Goal: Task Accomplishment & Management: Manage account settings

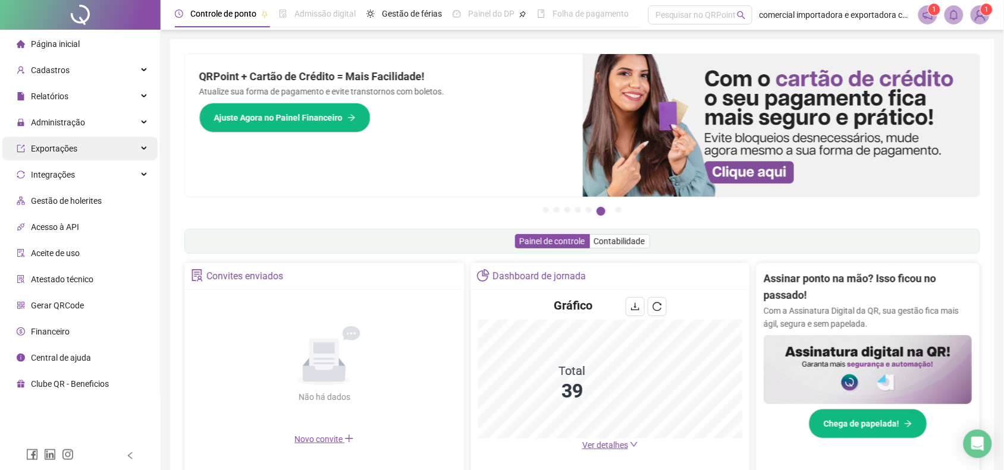
drag, startPoint x: 56, startPoint y: 126, endPoint x: 75, endPoint y: 159, distance: 37.5
click at [56, 126] on span "Administração" at bounding box center [58, 123] width 54 height 10
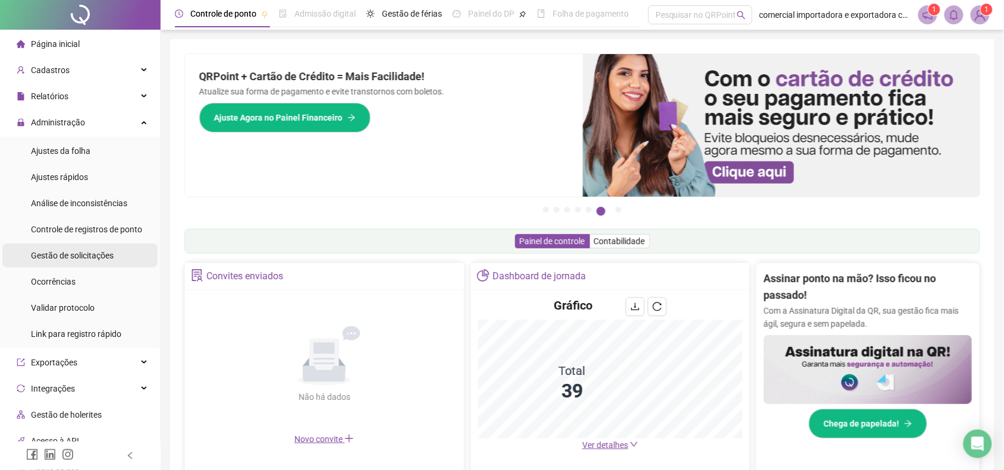
click at [62, 253] on span "Gestão de solicitações" at bounding box center [72, 256] width 83 height 10
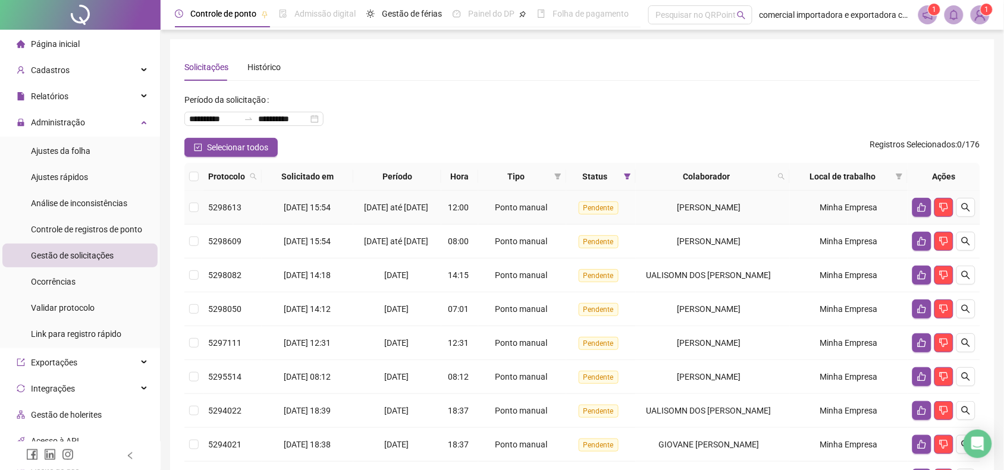
click at [195, 218] on td at bounding box center [193, 208] width 19 height 34
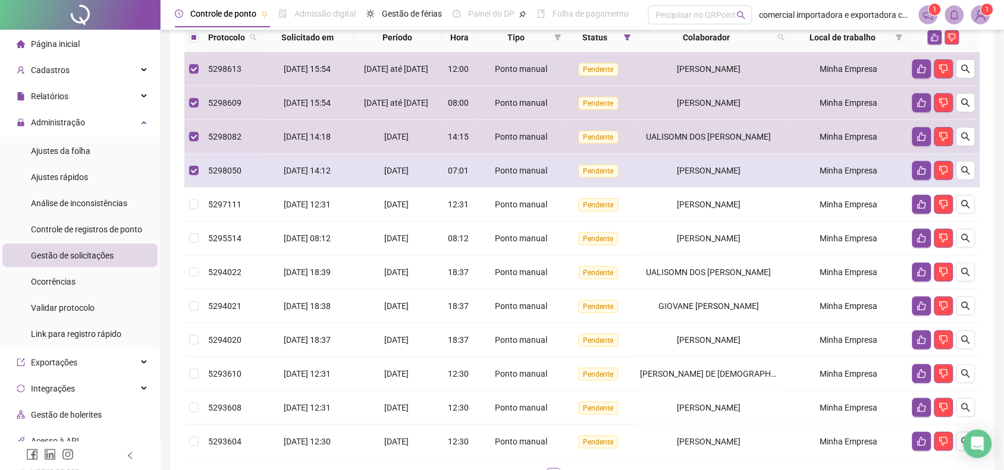
scroll to position [149, 0]
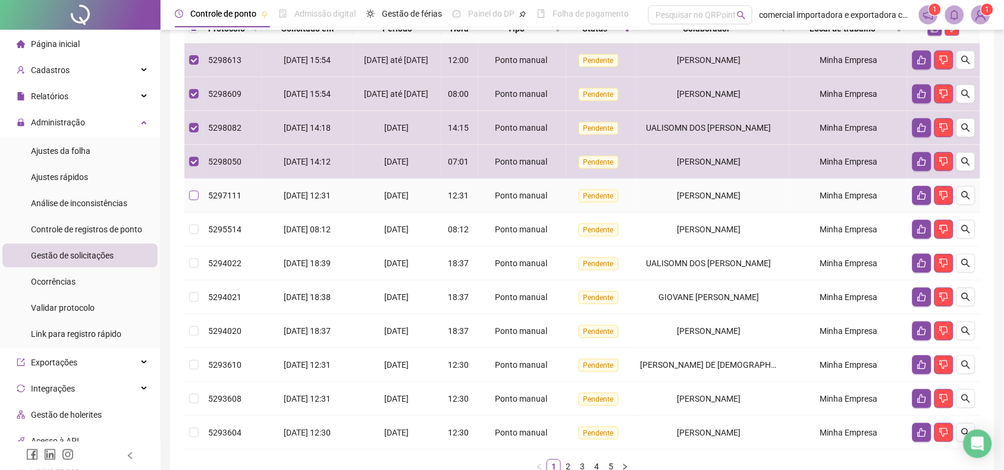
click at [197, 202] on label at bounding box center [194, 195] width 10 height 13
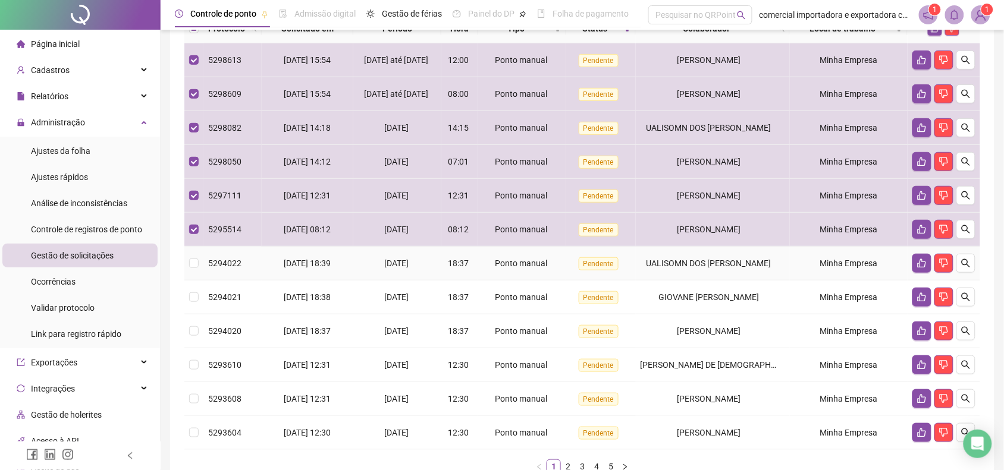
click at [200, 278] on td at bounding box center [193, 264] width 19 height 34
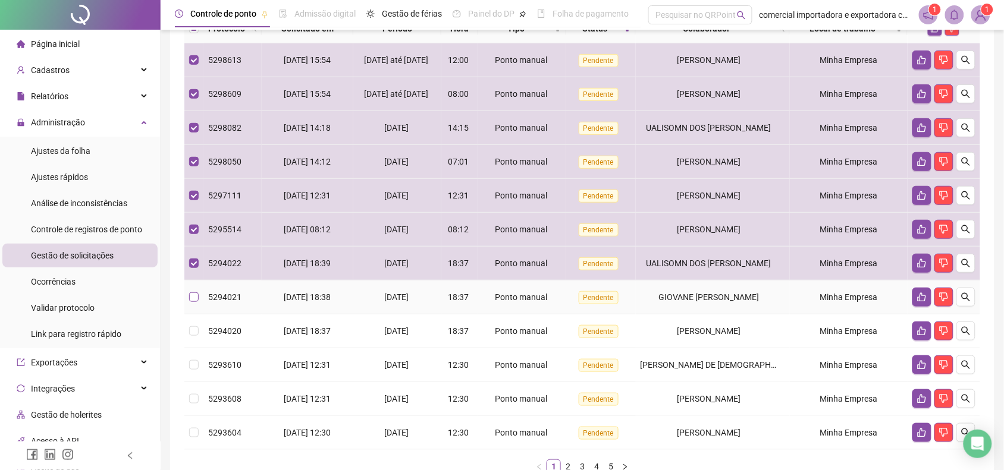
click at [191, 304] on label at bounding box center [194, 297] width 10 height 13
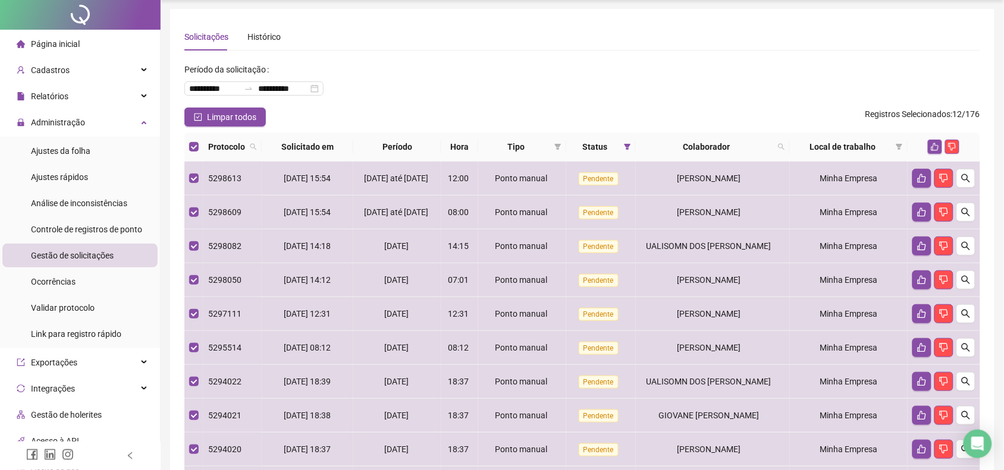
scroll to position [0, 0]
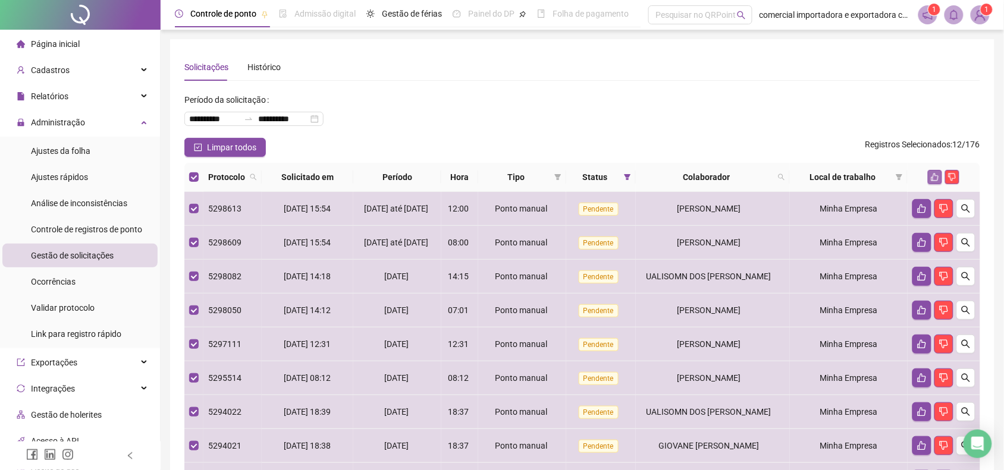
click at [932, 179] on icon "like" at bounding box center [935, 177] width 8 height 8
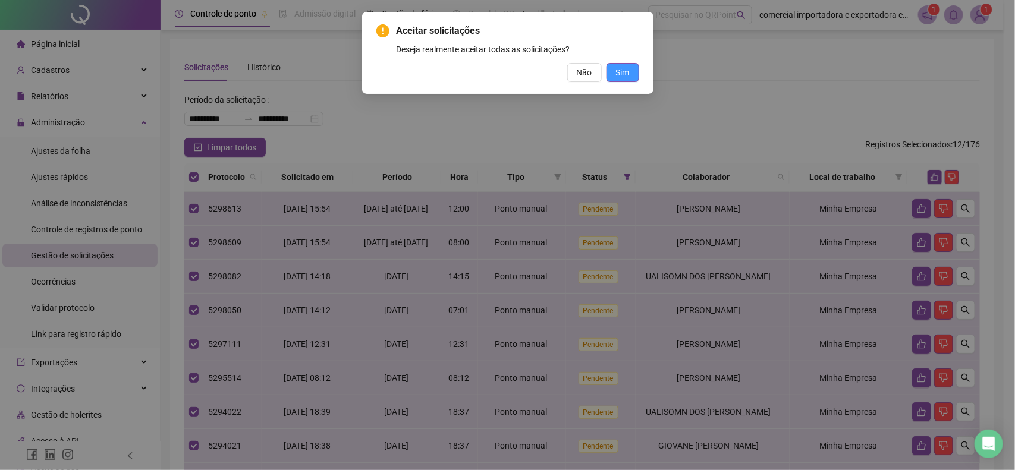
click at [623, 70] on span "Sim" at bounding box center [623, 72] width 14 height 13
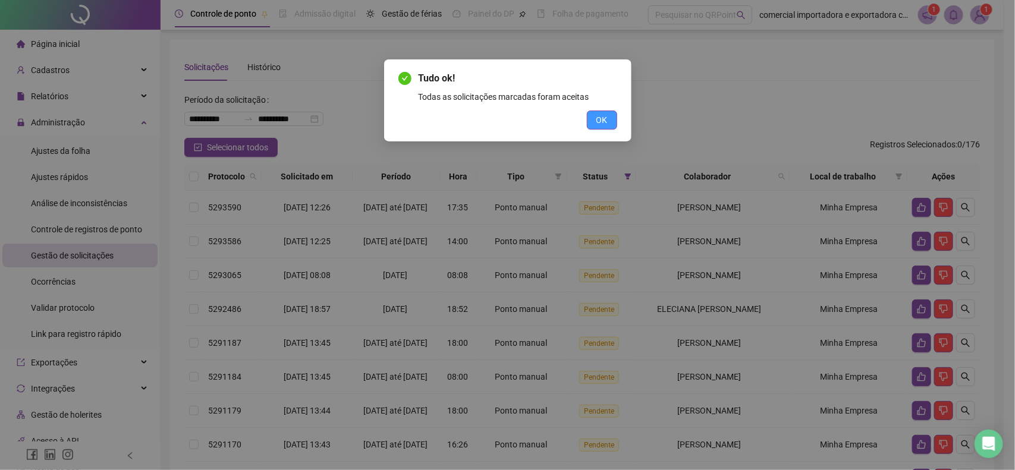
click at [598, 122] on span "OK" at bounding box center [601, 120] width 11 height 13
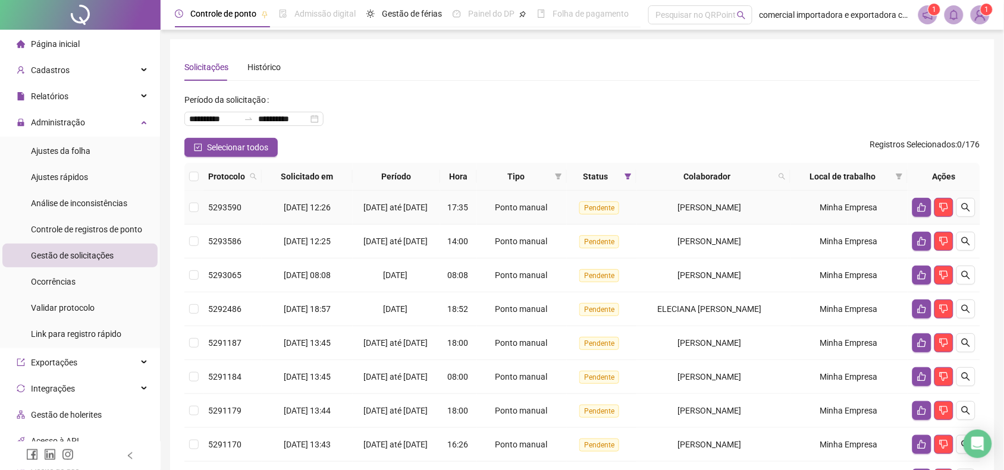
click at [199, 215] on td at bounding box center [193, 208] width 19 height 34
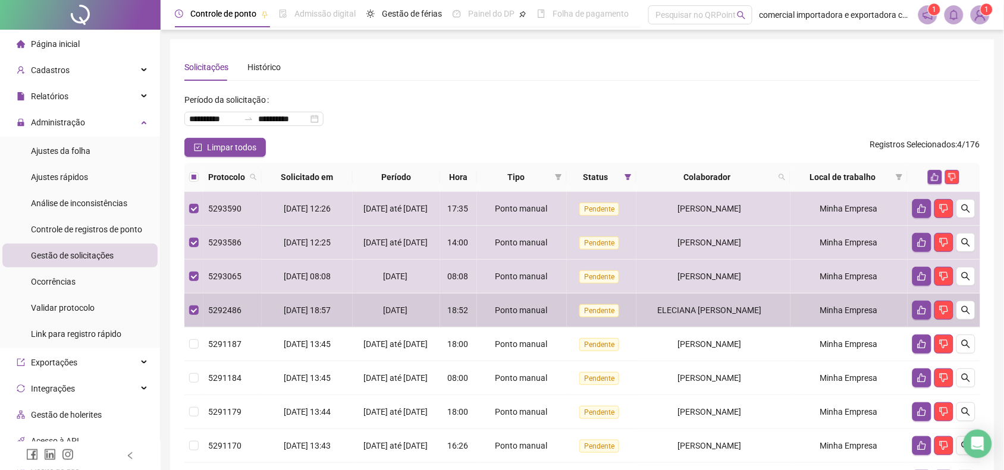
click at [193, 317] on label at bounding box center [194, 310] width 10 height 13
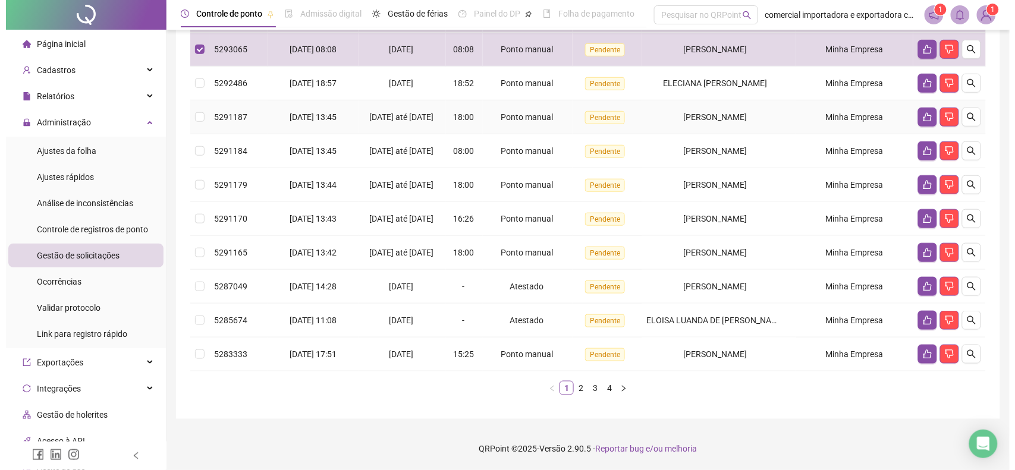
scroll to position [278, 0]
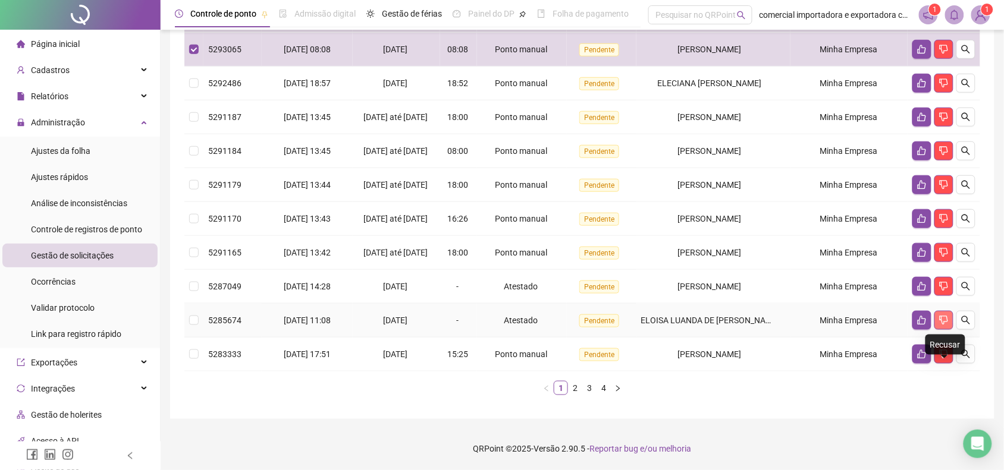
click at [943, 319] on icon "dislike" at bounding box center [944, 321] width 10 height 10
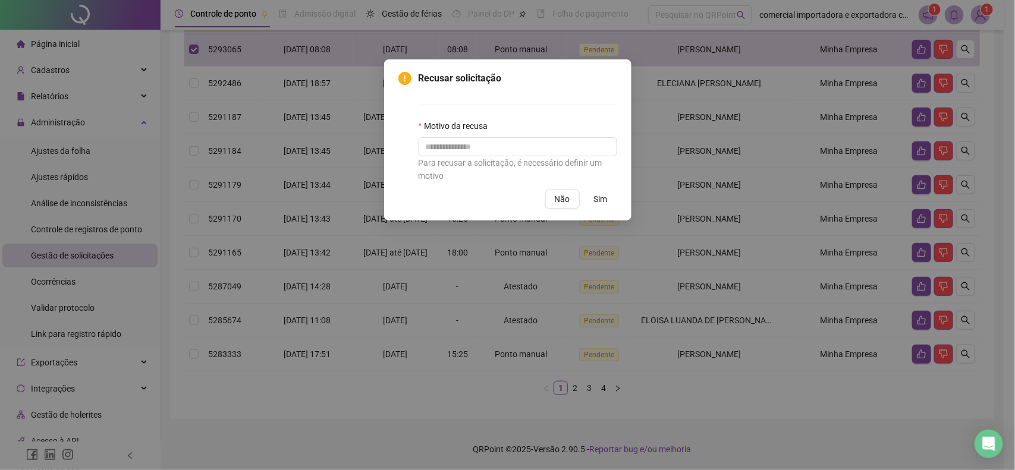
click at [596, 200] on span "Sim" at bounding box center [601, 199] width 14 height 13
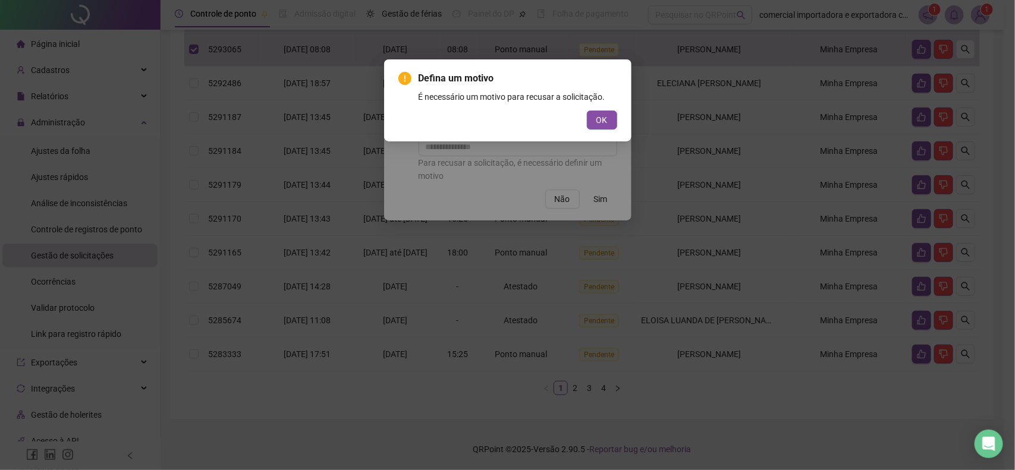
drag, startPoint x: 598, startPoint y: 123, endPoint x: 595, endPoint y: 135, distance: 12.3
click at [598, 125] on span "OK" at bounding box center [601, 120] width 11 height 13
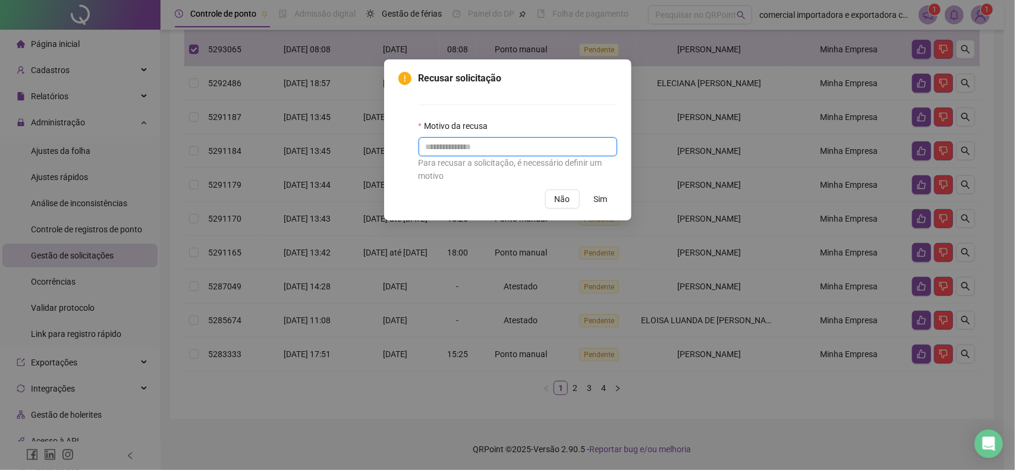
click at [470, 152] on input "text" at bounding box center [518, 146] width 199 height 19
type input "**********"
click at [602, 200] on span "Sim" at bounding box center [601, 199] width 14 height 13
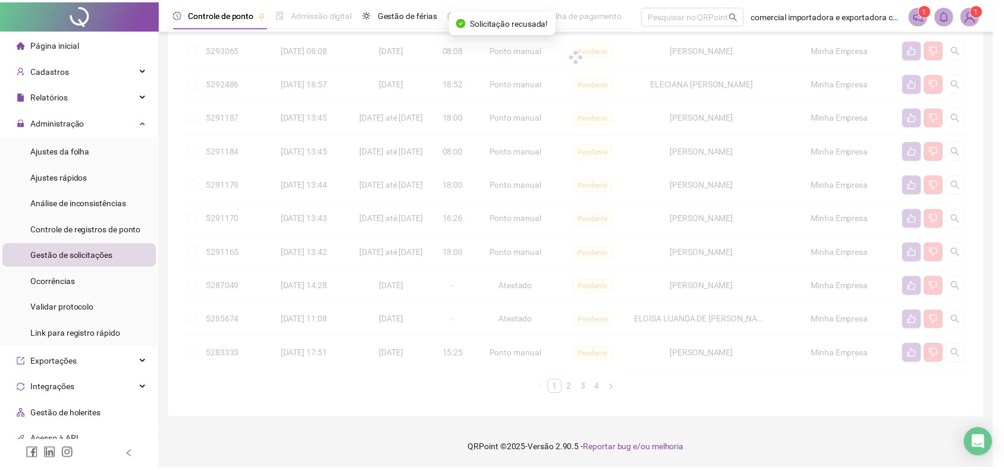
scroll to position [277, 0]
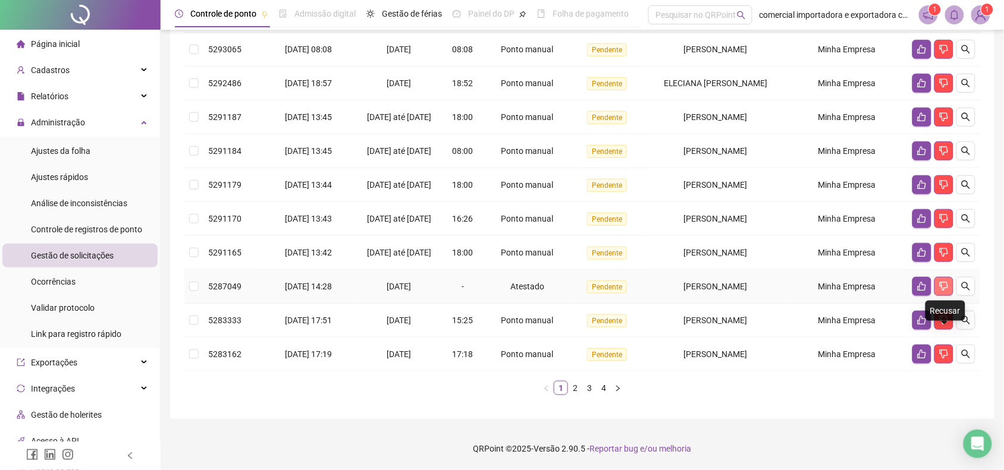
click at [947, 286] on icon "dislike" at bounding box center [944, 287] width 10 height 10
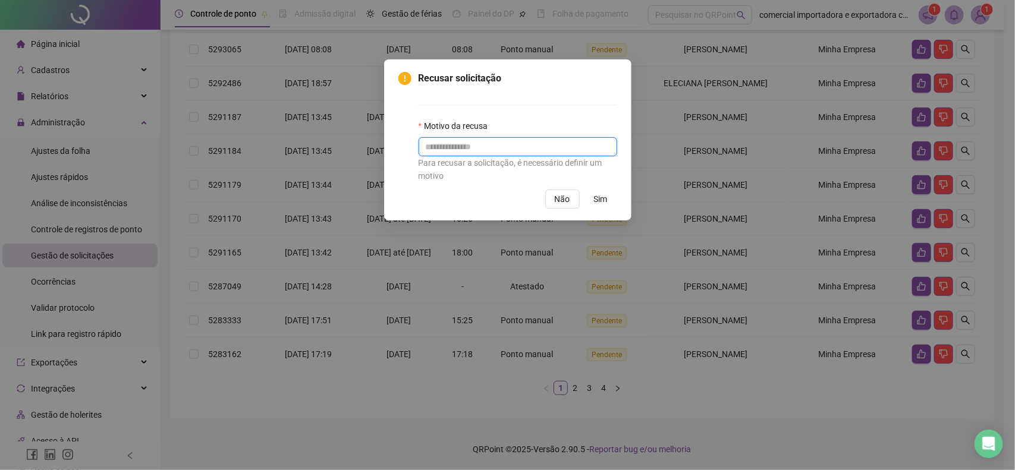
click at [514, 150] on input "text" at bounding box center [518, 146] width 199 height 19
type input "**********"
click at [613, 200] on button "Sim" at bounding box center [601, 199] width 33 height 19
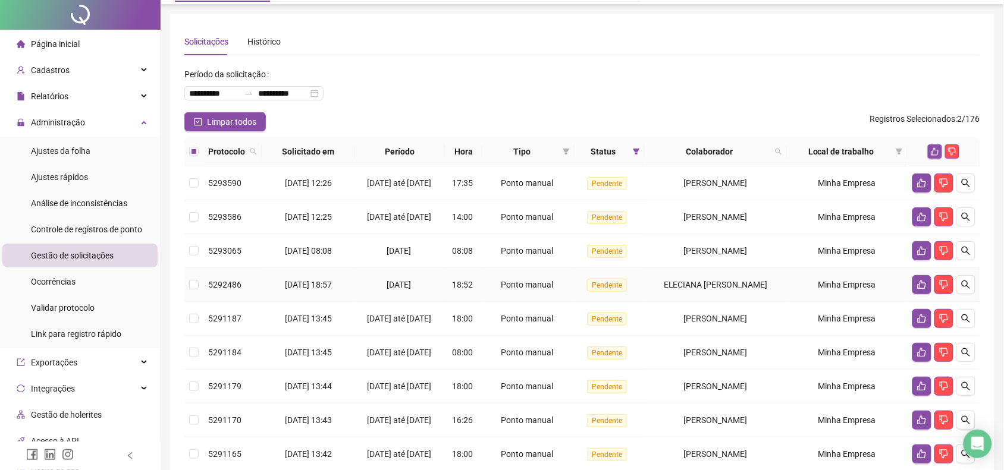
scroll to position [0, 0]
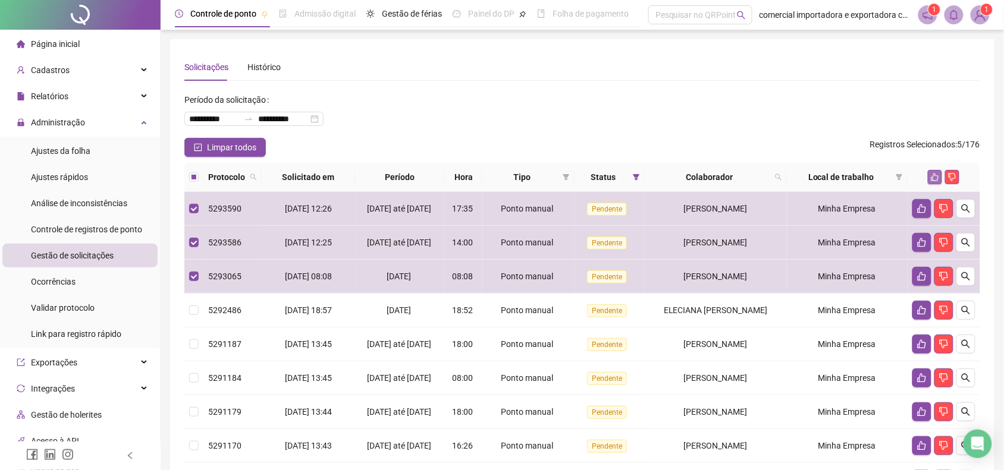
click at [935, 178] on icon "like" at bounding box center [935, 177] width 8 height 8
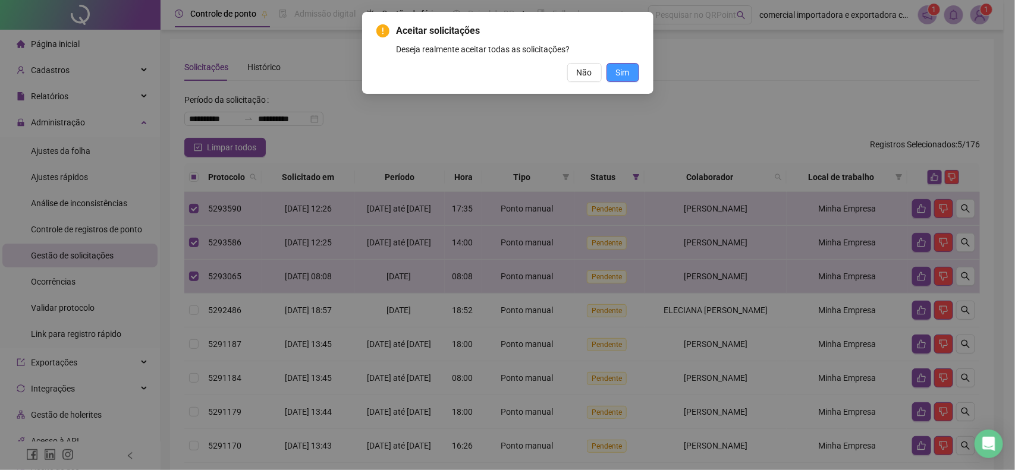
click at [620, 67] on span "Sim" at bounding box center [623, 72] width 14 height 13
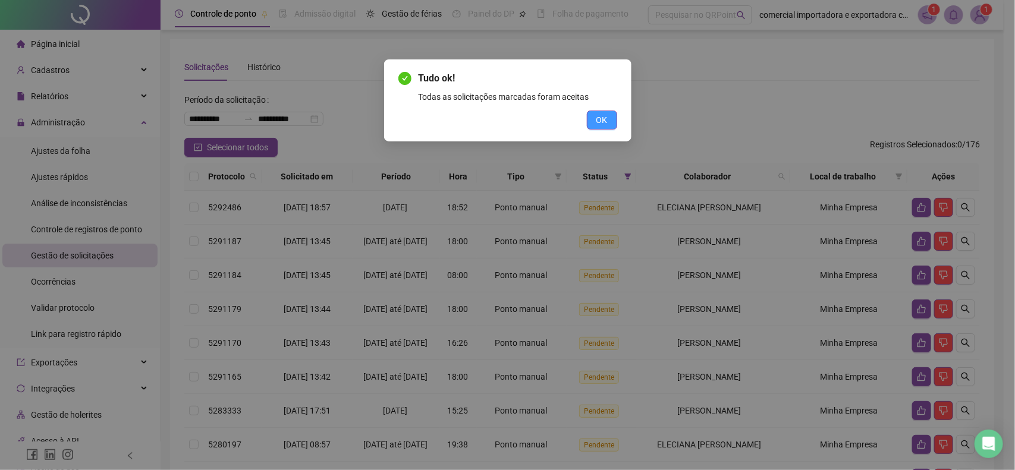
drag, startPoint x: 601, startPoint y: 117, endPoint x: 601, endPoint y: 136, distance: 19.0
click at [601, 117] on span "OK" at bounding box center [601, 120] width 11 height 13
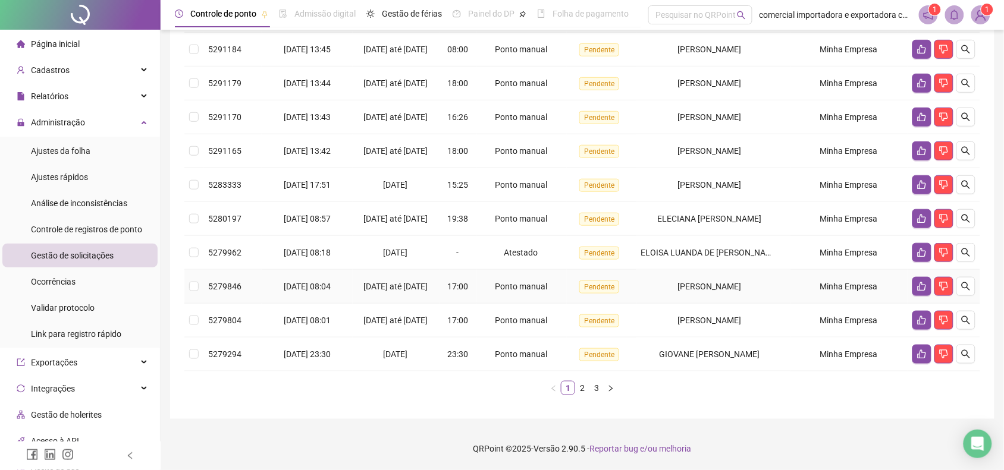
scroll to position [284, 0]
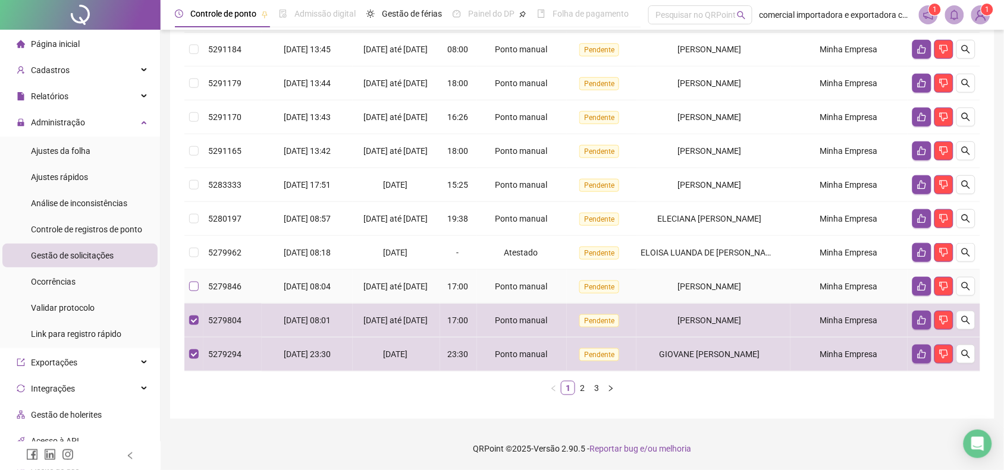
click at [191, 281] on label at bounding box center [194, 286] width 10 height 13
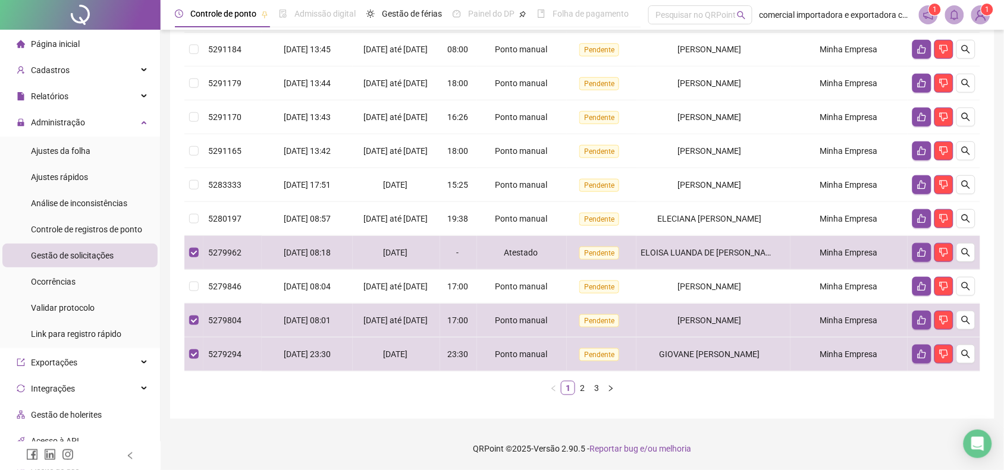
click at [184, 275] on div "**********" at bounding box center [582, 115] width 824 height 607
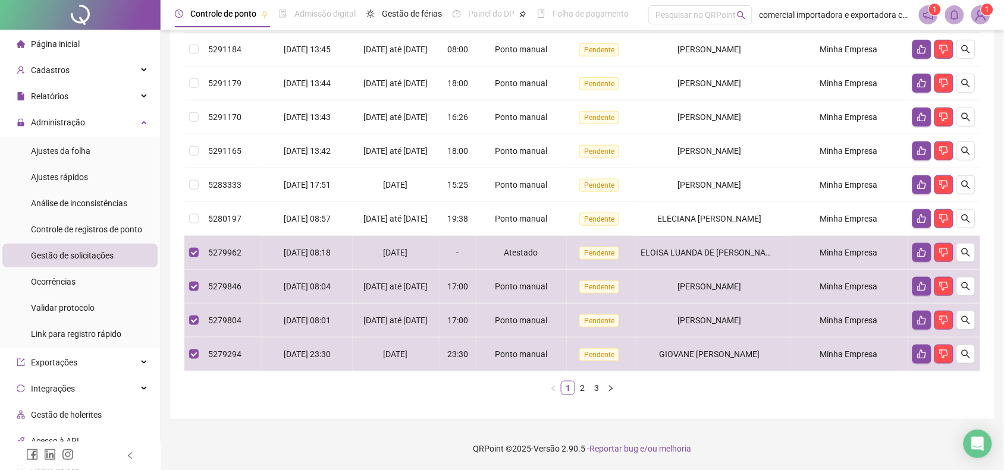
click at [237, 397] on div "Protocolo Solicitado em Período Hora Tipo Status Colaborador Local de trabalho …" at bounding box center [582, 170] width 796 height 469
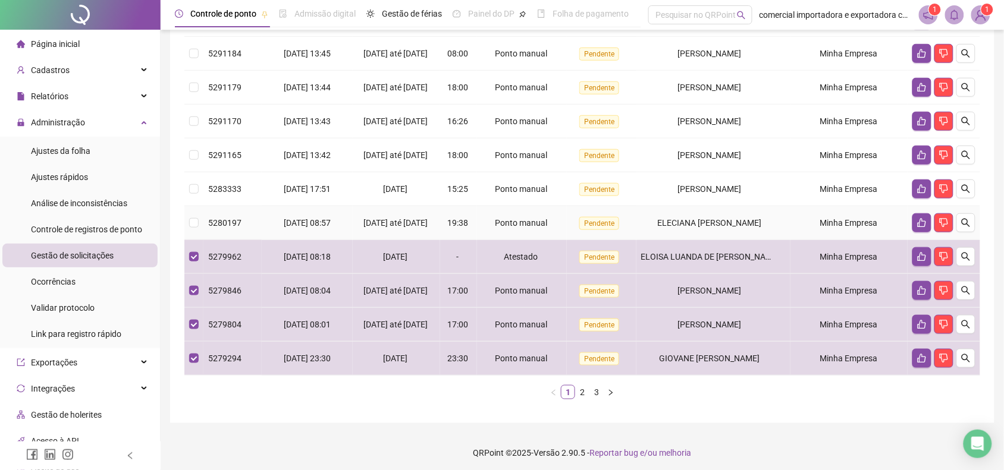
scroll to position [0, 0]
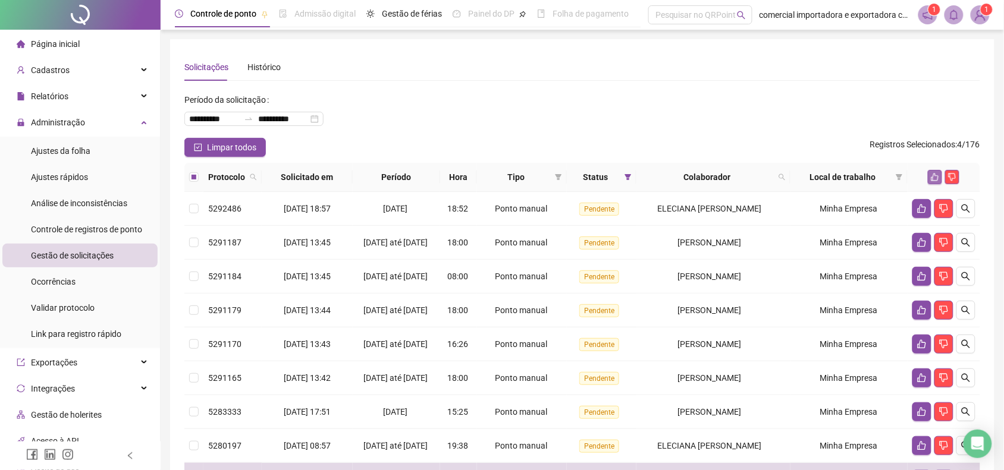
click at [934, 175] on icon "like" at bounding box center [935, 178] width 8 height 8
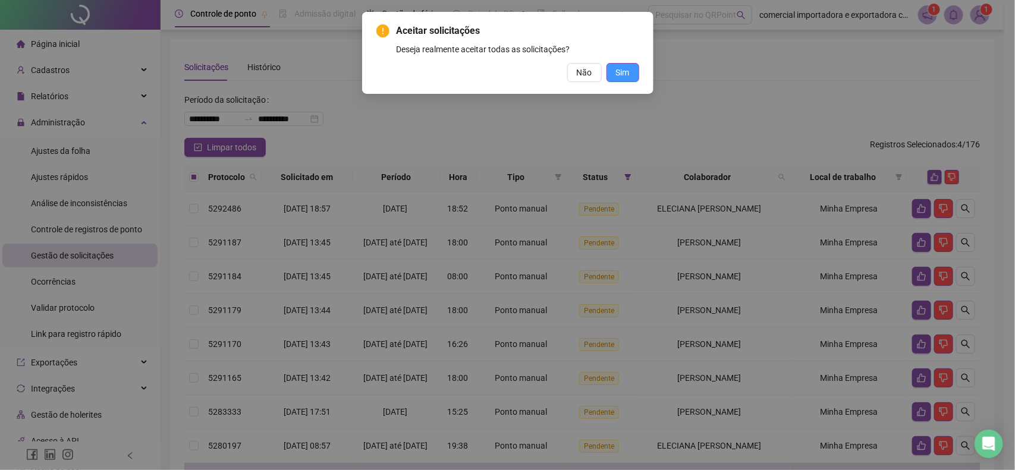
click at [627, 70] on span "Sim" at bounding box center [623, 72] width 14 height 13
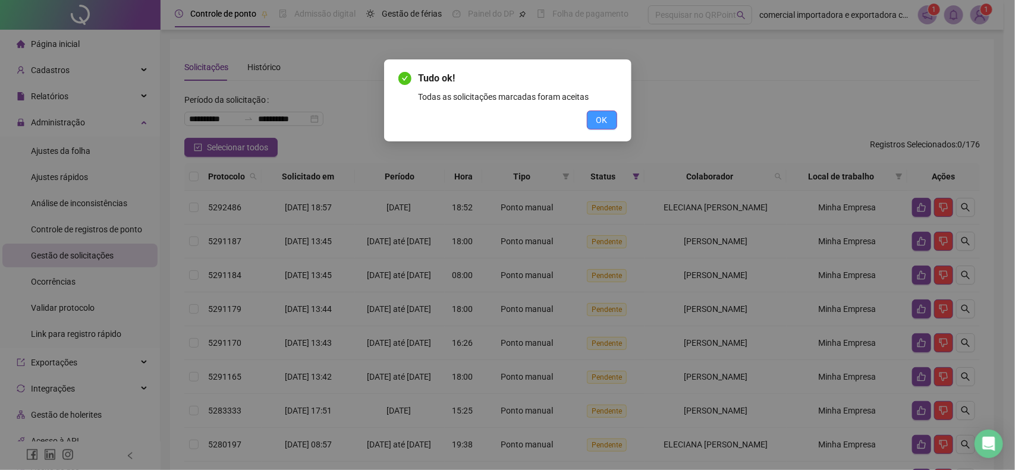
click at [590, 120] on button "OK" at bounding box center [602, 120] width 30 height 19
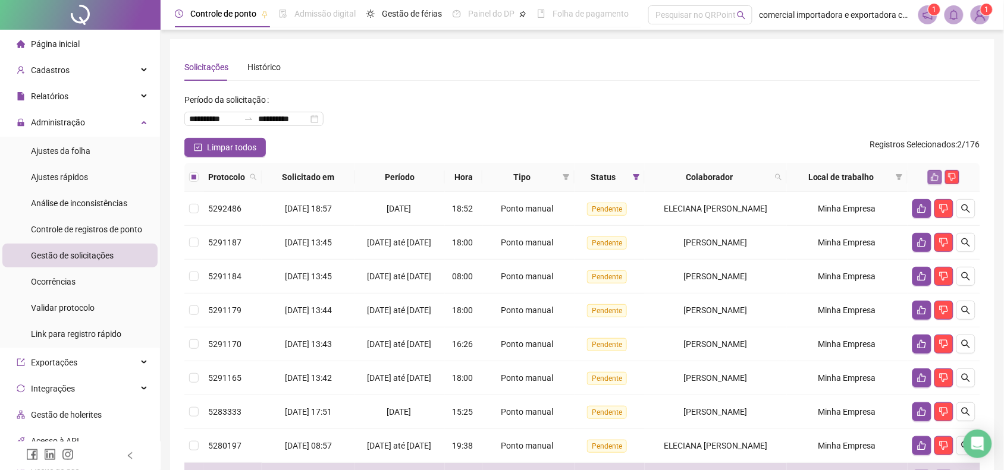
click at [935, 180] on icon "like" at bounding box center [935, 177] width 8 height 8
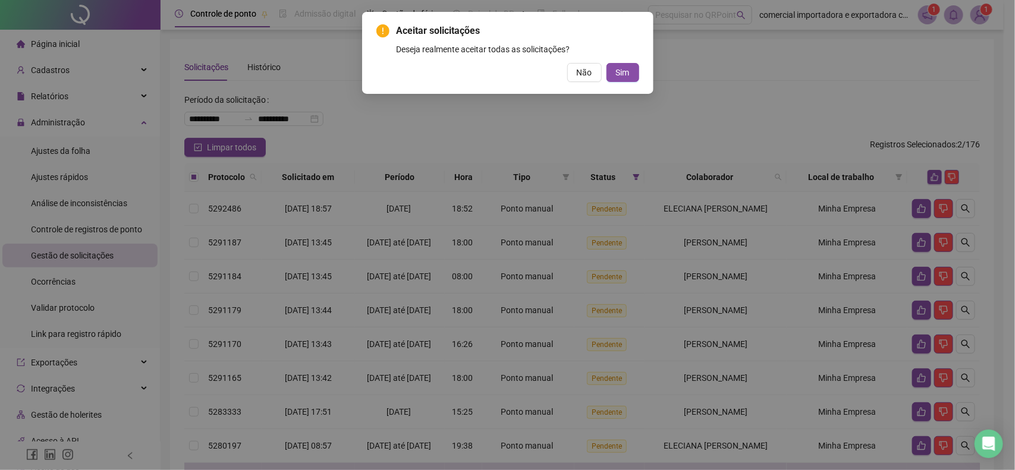
drag, startPoint x: 627, startPoint y: 78, endPoint x: 657, endPoint y: 137, distance: 66.5
click at [626, 78] on span "Sim" at bounding box center [623, 72] width 14 height 13
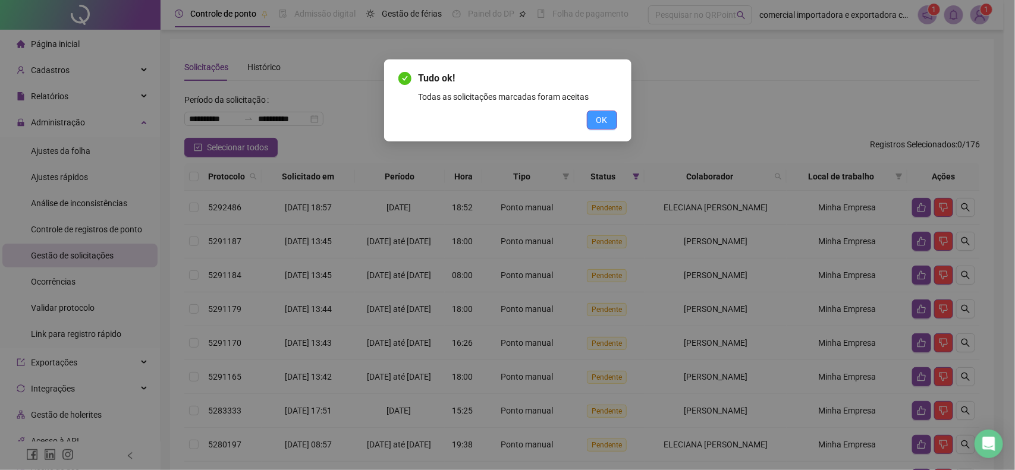
click at [605, 116] on span "OK" at bounding box center [601, 120] width 11 height 13
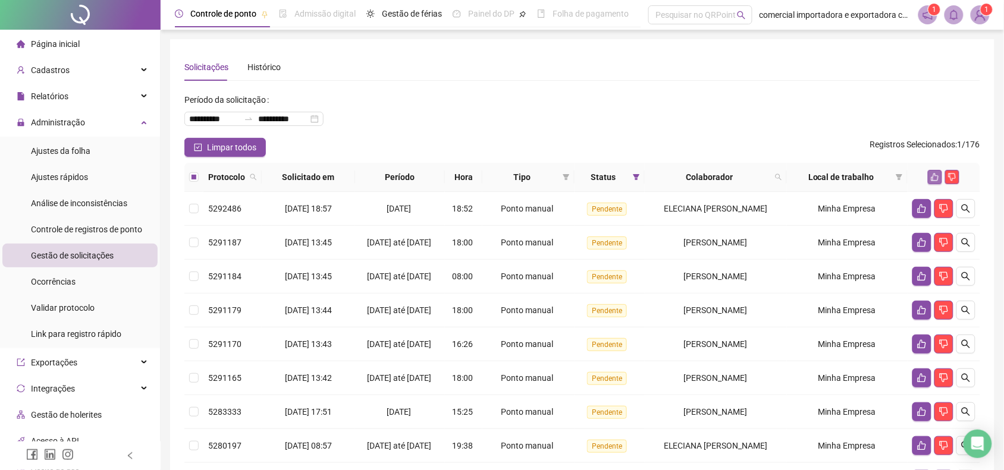
drag, startPoint x: 938, startPoint y: 176, endPoint x: 937, endPoint y: 183, distance: 6.6
click at [937, 177] on icon "like" at bounding box center [935, 177] width 8 height 8
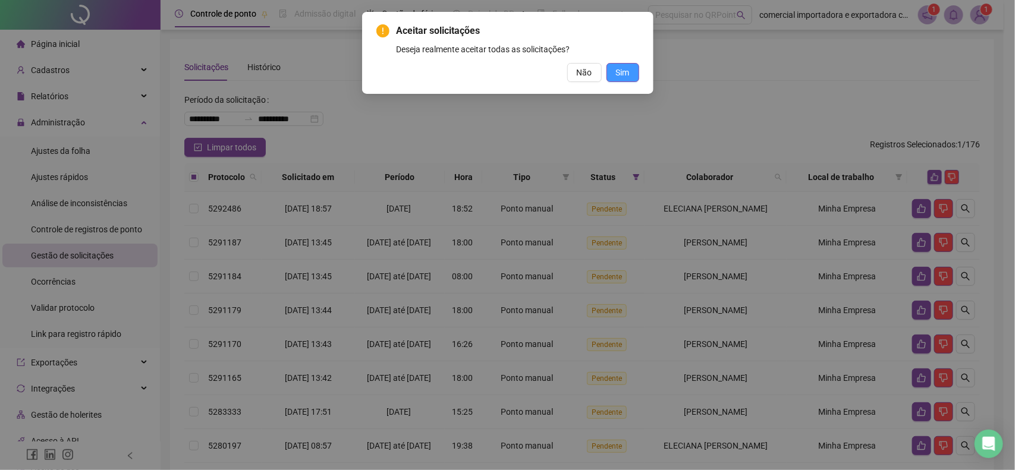
click at [633, 73] on button "Sim" at bounding box center [623, 72] width 33 height 19
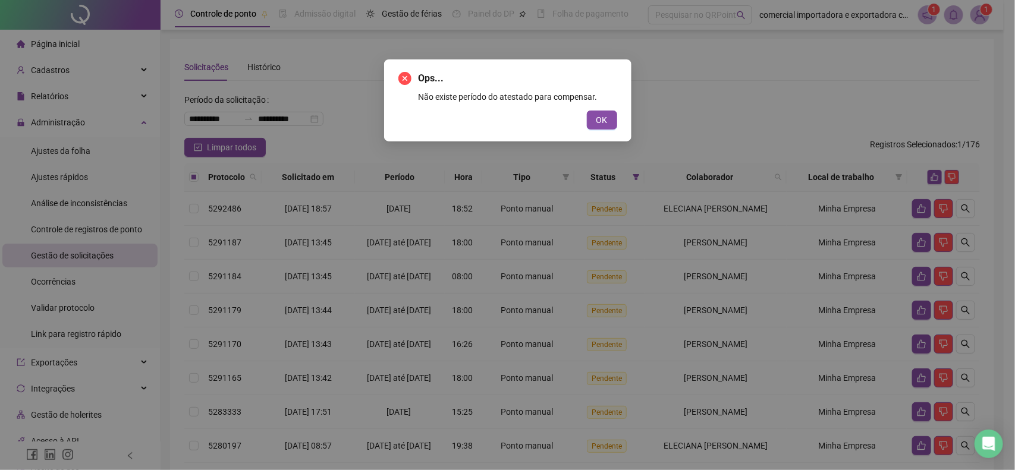
click at [604, 120] on span "OK" at bounding box center [601, 120] width 11 height 13
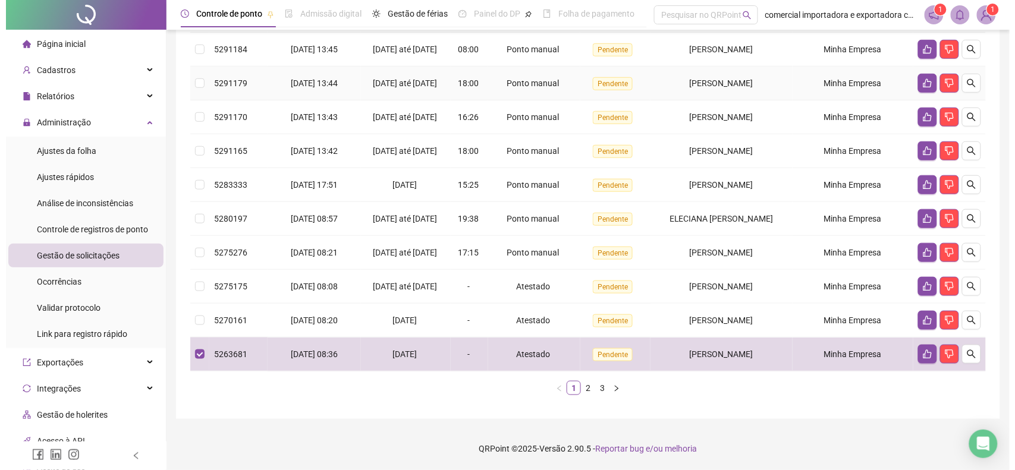
scroll to position [285, 0]
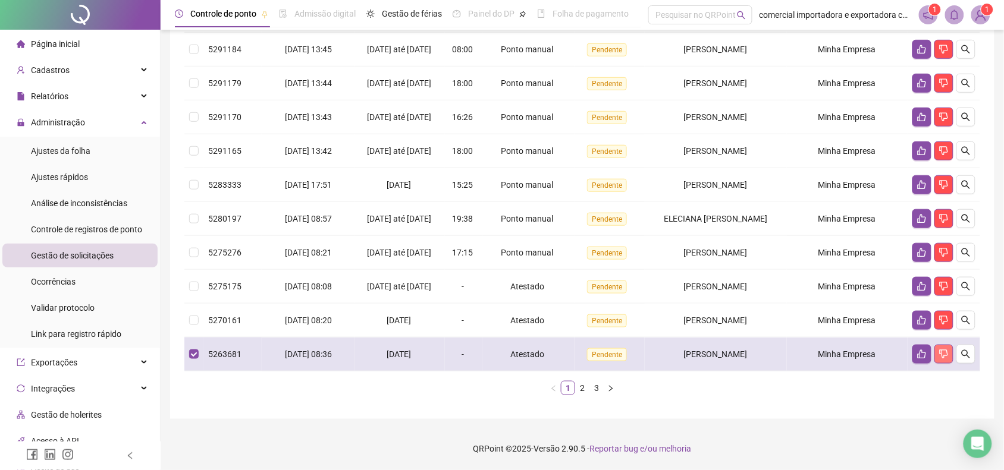
click at [947, 356] on icon "dislike" at bounding box center [944, 354] width 8 height 9
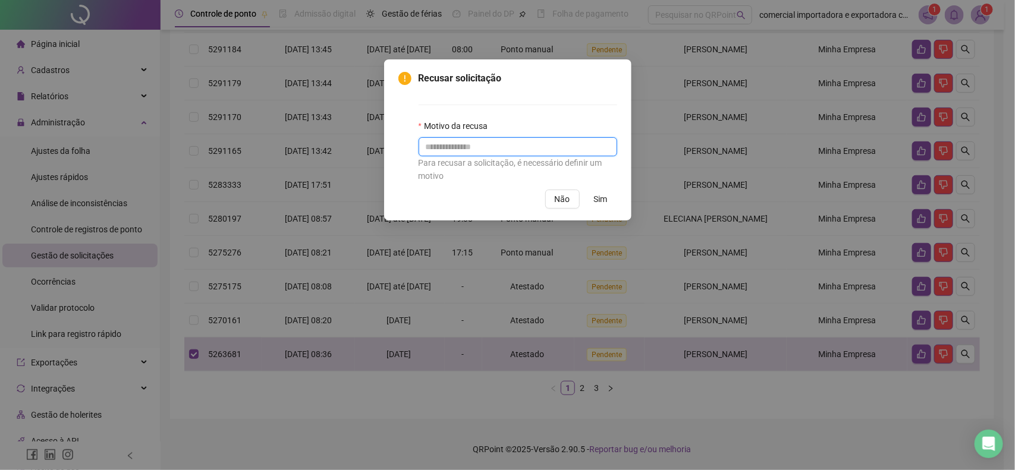
click at [580, 149] on input "text" at bounding box center [518, 146] width 199 height 19
type input "**********"
click at [608, 203] on button "Sim" at bounding box center [601, 199] width 33 height 19
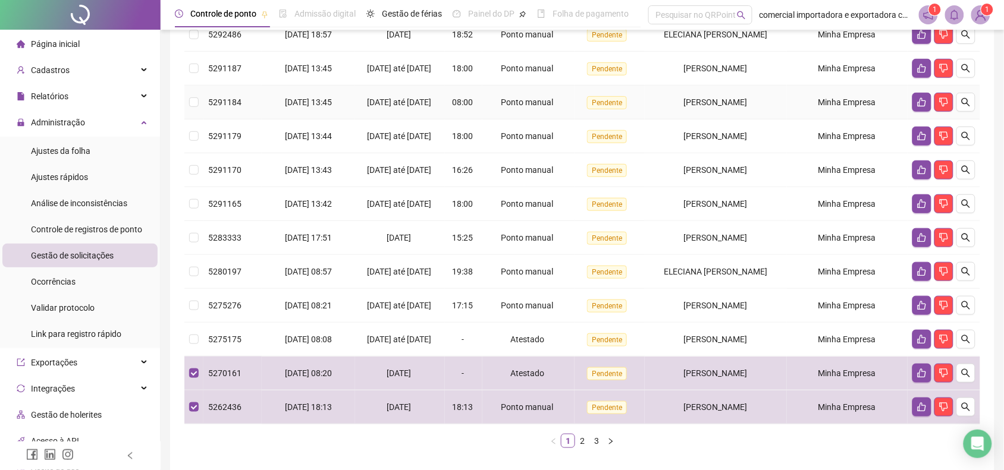
scroll to position [0, 0]
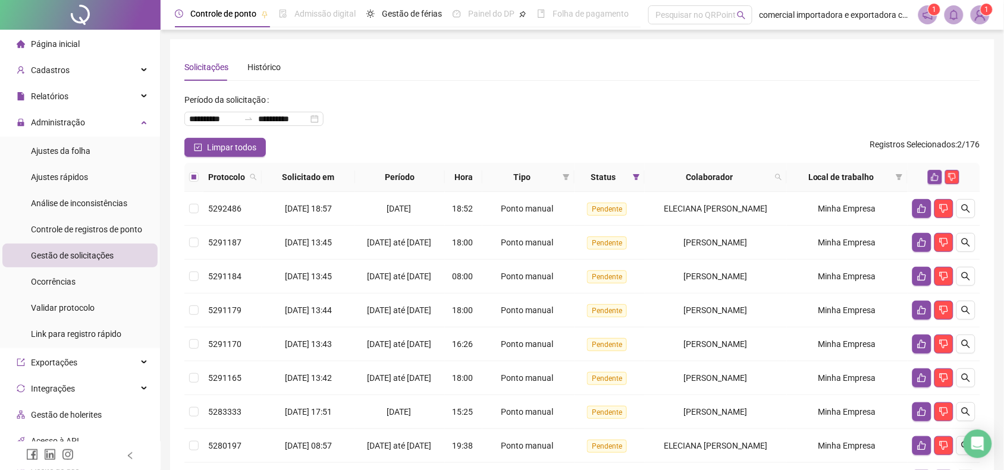
drag, startPoint x: 932, startPoint y: 180, endPoint x: 920, endPoint y: 189, distance: 15.7
click at [934, 180] on icon "like" at bounding box center [935, 177] width 8 height 8
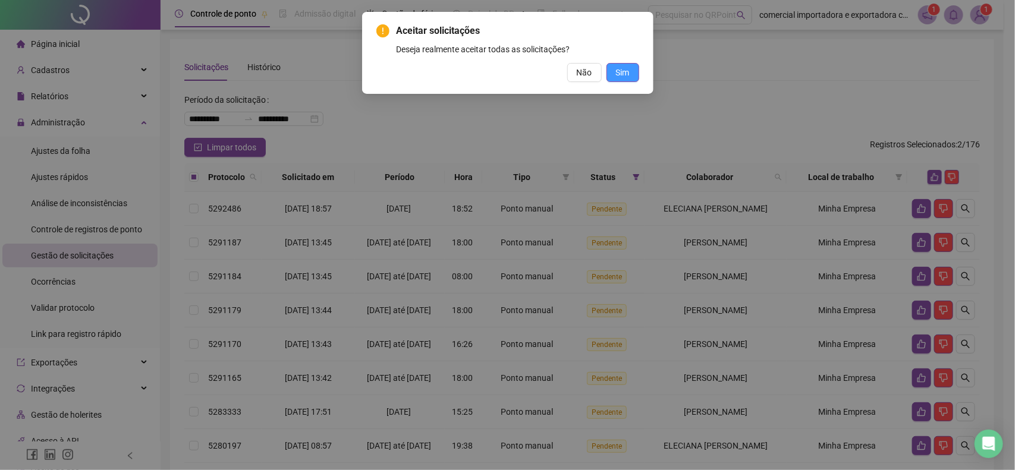
click at [617, 74] on span "Sim" at bounding box center [623, 72] width 14 height 13
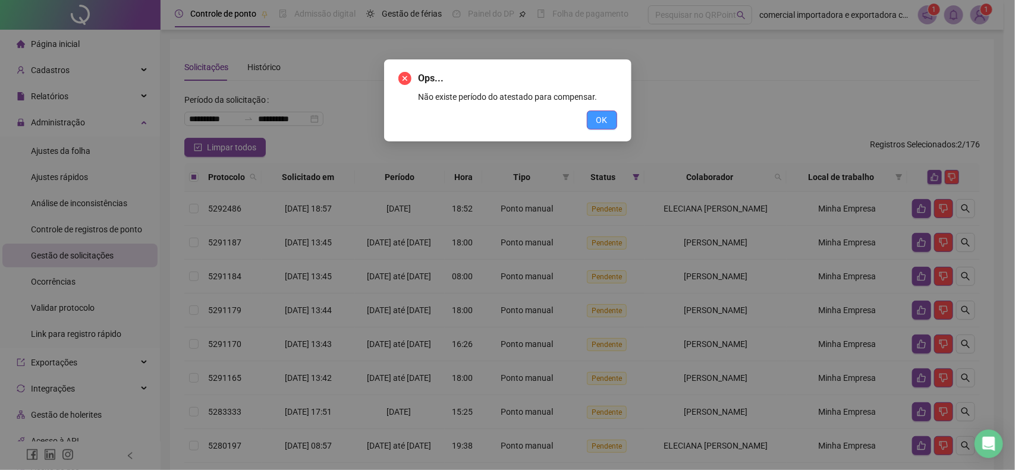
click at [607, 117] on span "OK" at bounding box center [601, 120] width 11 height 13
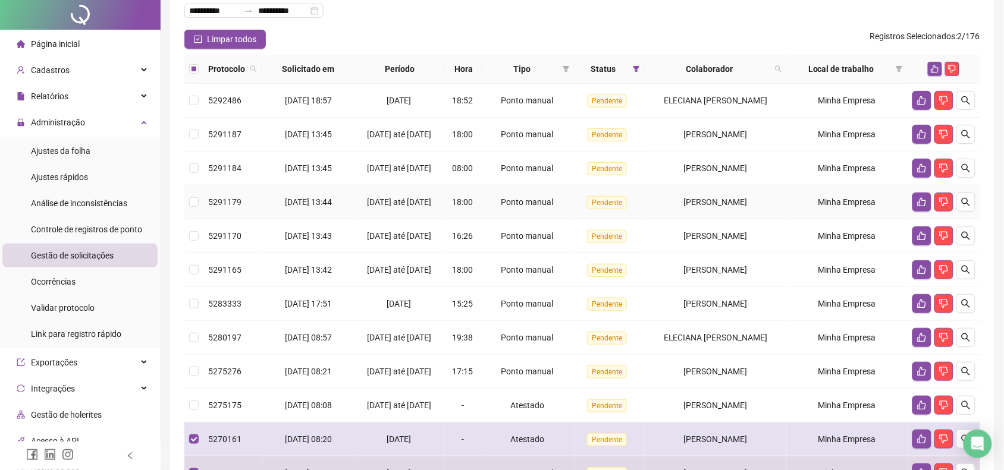
scroll to position [285, 0]
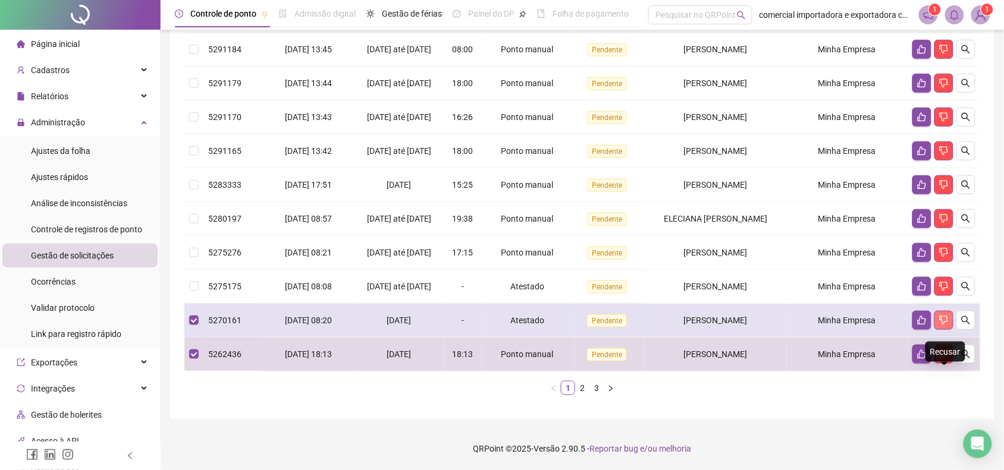
click at [946, 322] on icon "dislike" at bounding box center [944, 320] width 8 height 9
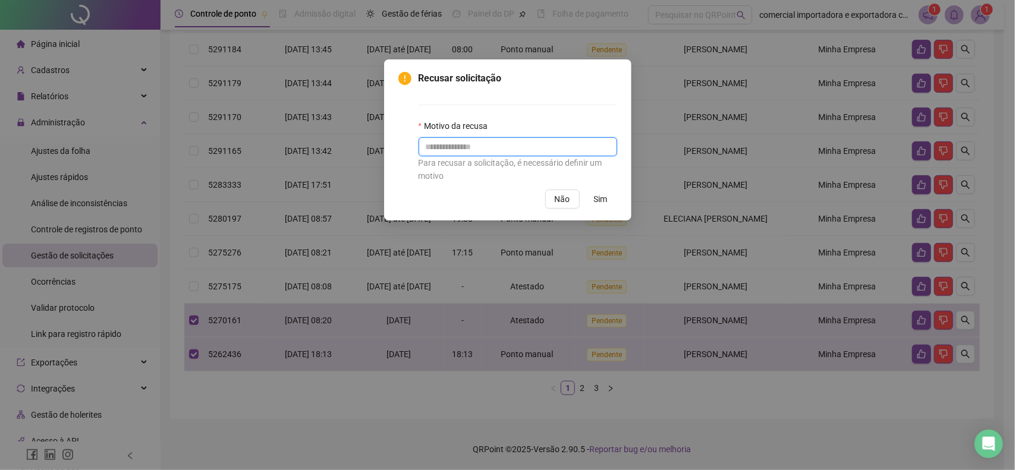
click at [492, 149] on input "text" at bounding box center [518, 146] width 199 height 19
type input "**********"
click at [590, 203] on button "Sim" at bounding box center [601, 199] width 33 height 19
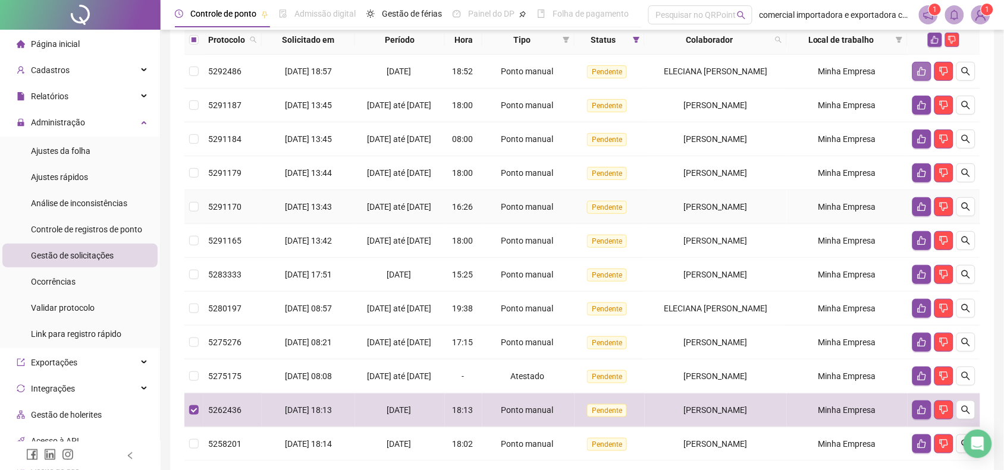
scroll to position [137, 0]
click at [931, 45] on button "button" at bounding box center [935, 40] width 14 height 14
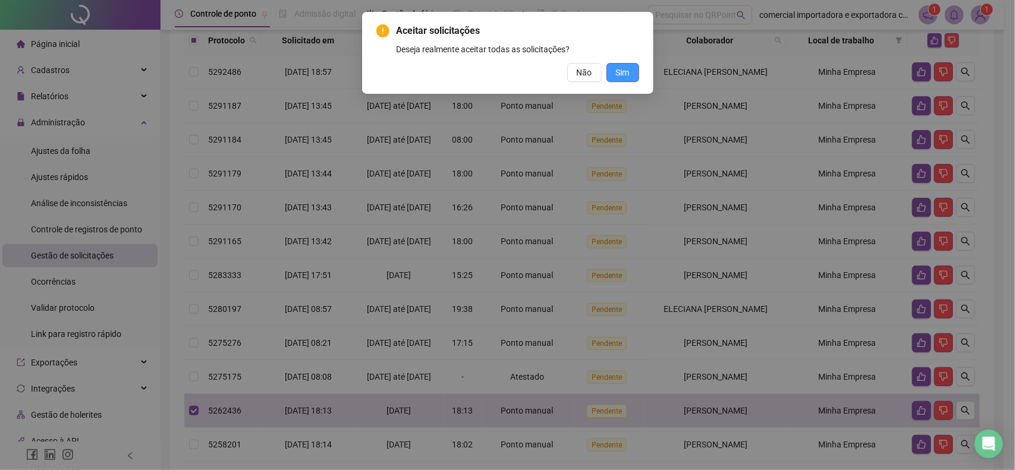
click at [628, 70] on span "Sim" at bounding box center [623, 72] width 14 height 13
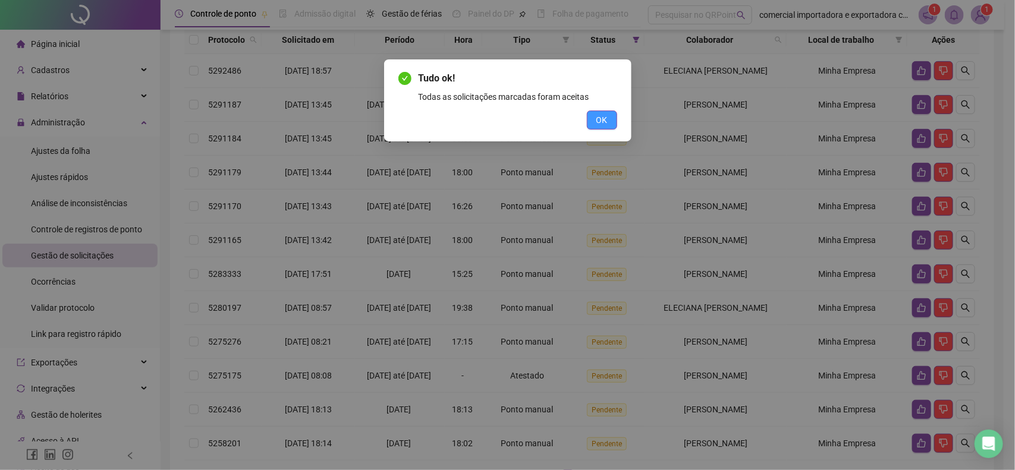
click at [610, 119] on button "OK" at bounding box center [602, 120] width 30 height 19
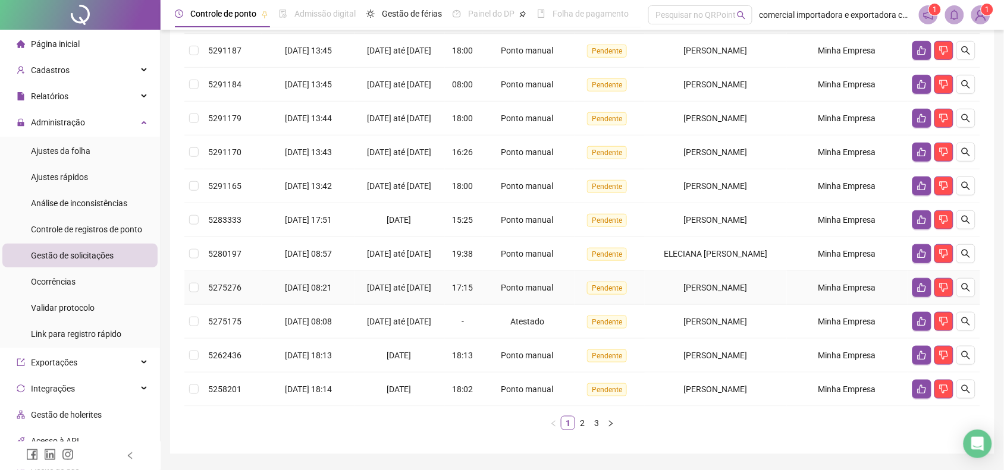
scroll to position [284, 0]
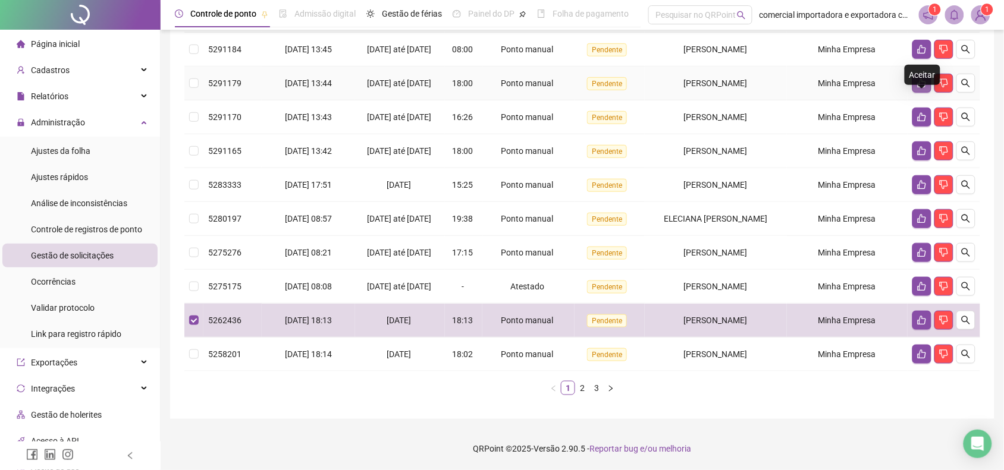
click at [918, 79] on icon "like" at bounding box center [922, 83] width 8 height 9
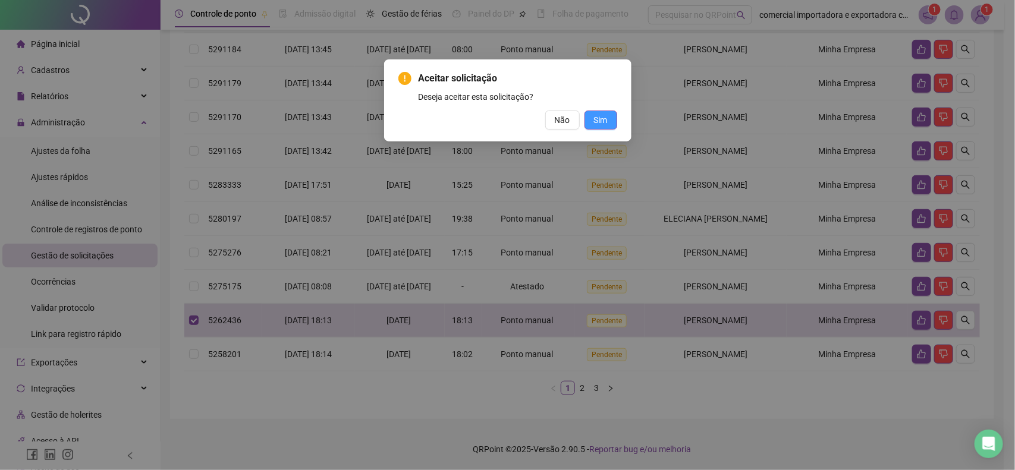
click at [596, 119] on span "Sim" at bounding box center [601, 120] width 14 height 13
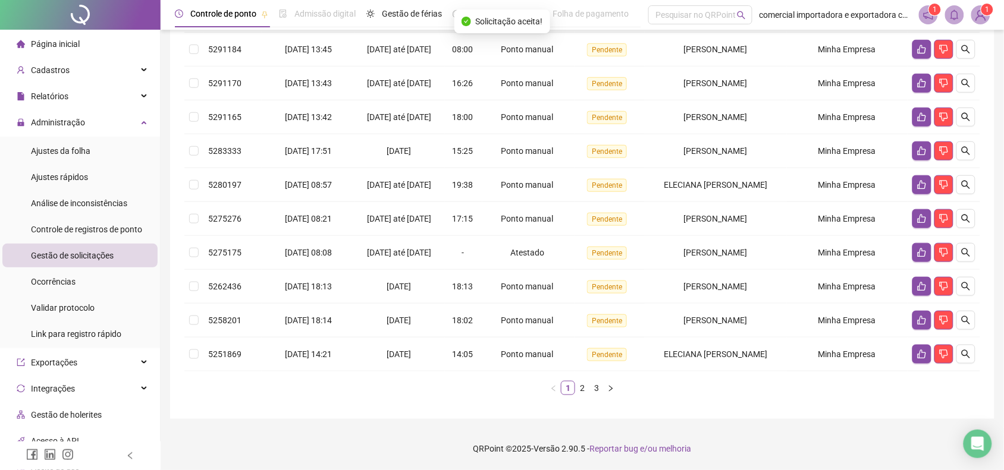
scroll to position [277, 0]
click at [582, 391] on link "2" at bounding box center [582, 388] width 13 height 13
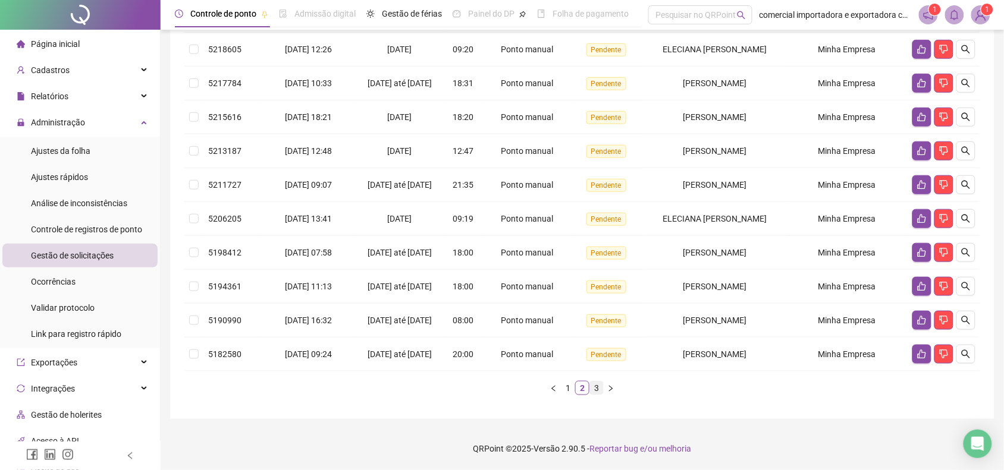
click at [595, 391] on link "3" at bounding box center [596, 388] width 13 height 13
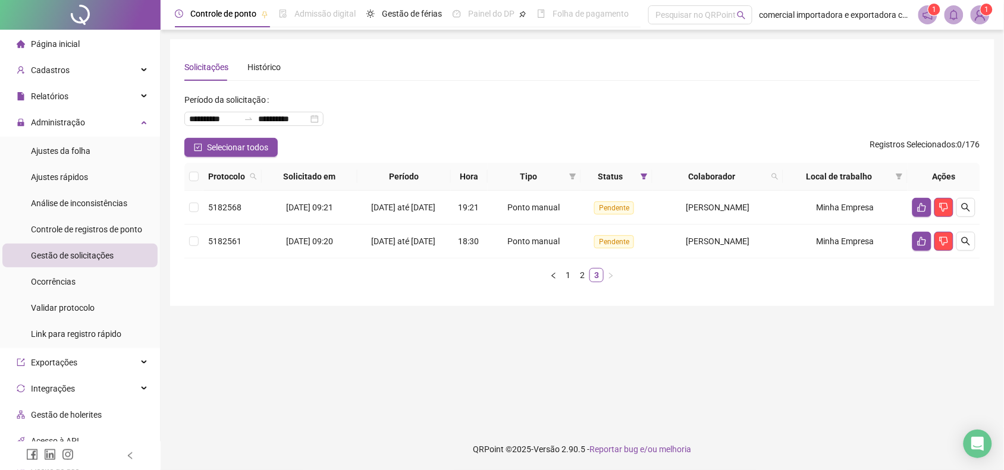
scroll to position [0, 0]
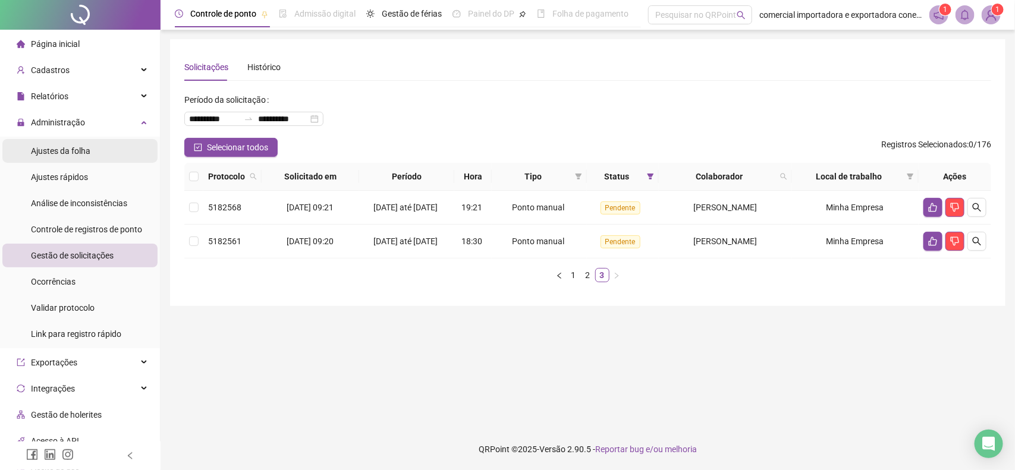
click at [73, 146] on span "Ajustes da folha" at bounding box center [60, 151] width 59 height 10
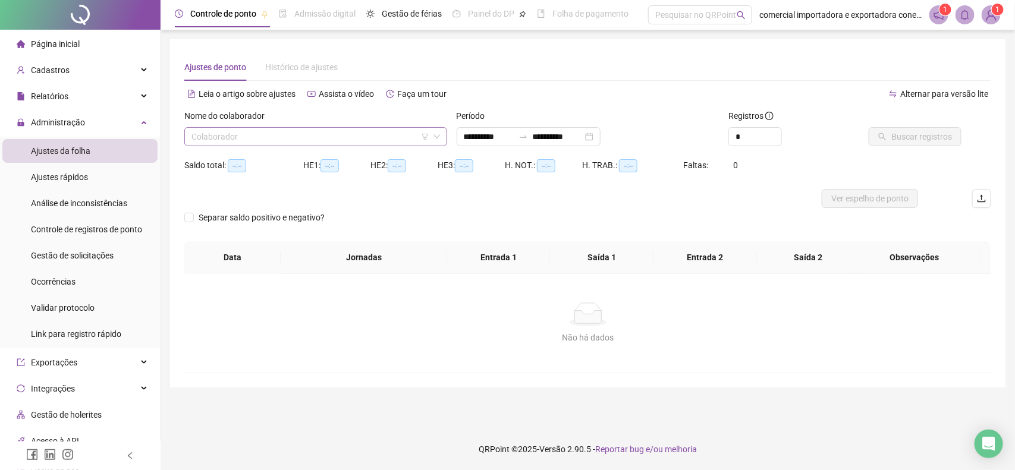
click at [212, 136] on input "search" at bounding box center [310, 137] width 238 height 18
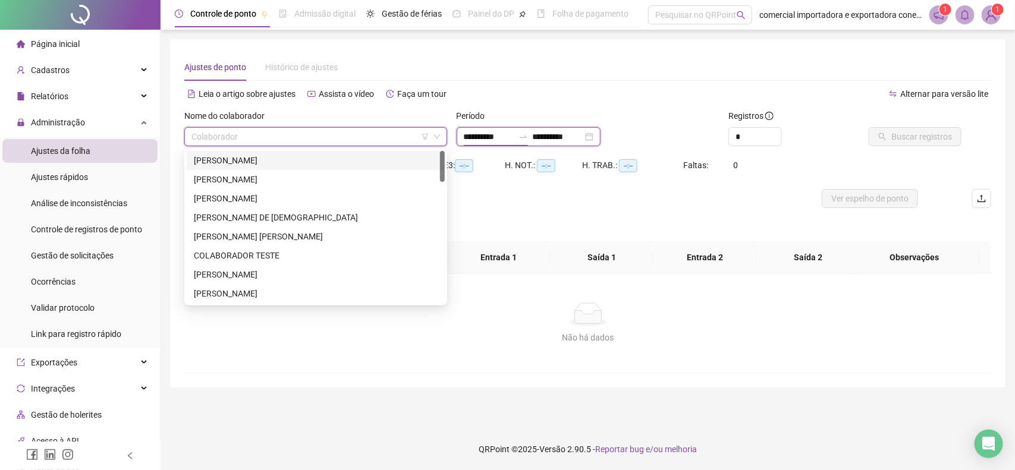
click at [474, 134] on input "**********" at bounding box center [489, 136] width 50 height 13
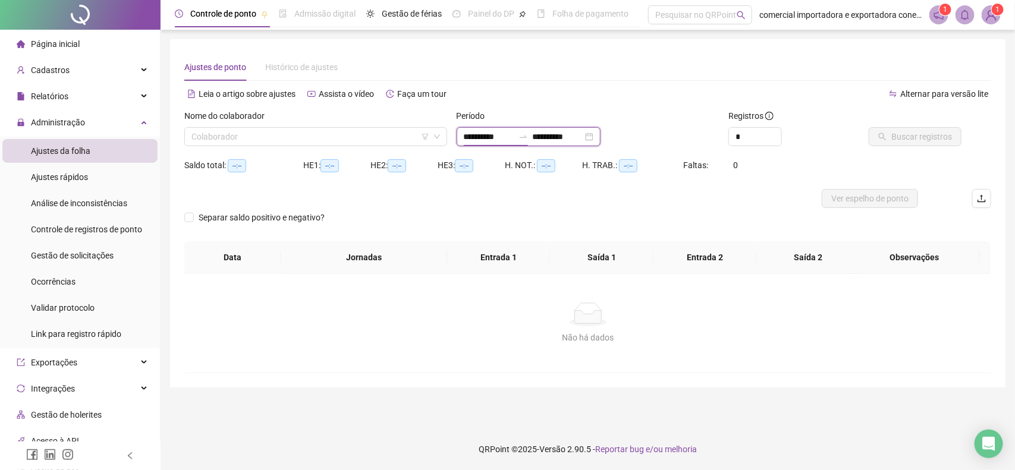
type input "**********"
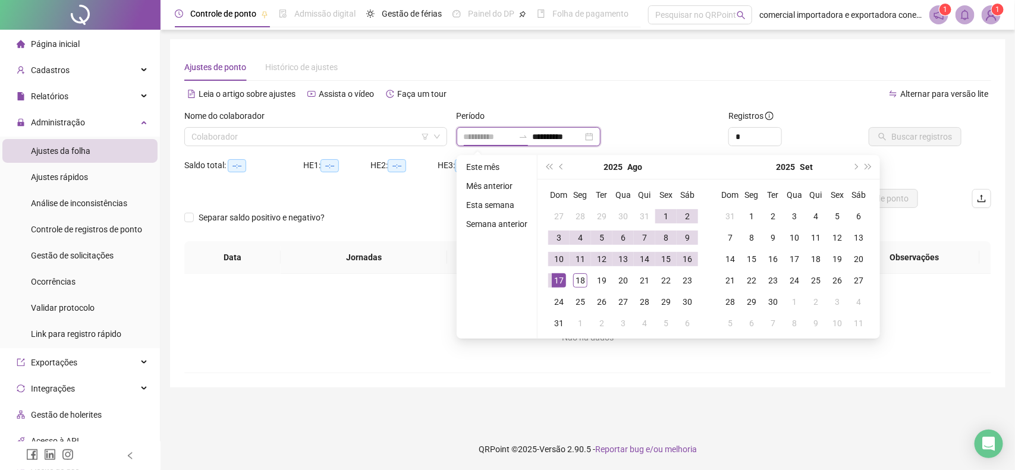
type input "**********"
click at [667, 219] on div "1" at bounding box center [666, 216] width 14 height 14
type input "**********"
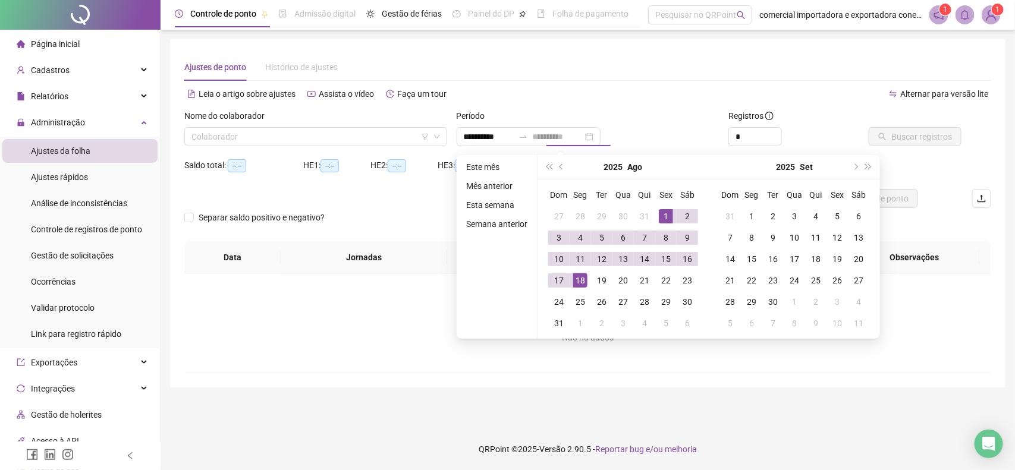
click at [578, 282] on div "18" at bounding box center [580, 281] width 14 height 14
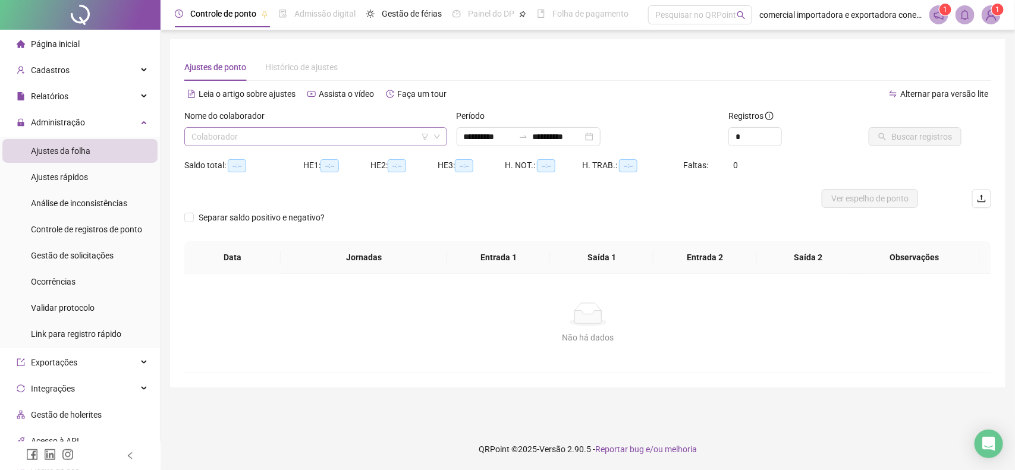
click at [325, 140] on input "search" at bounding box center [310, 137] width 238 height 18
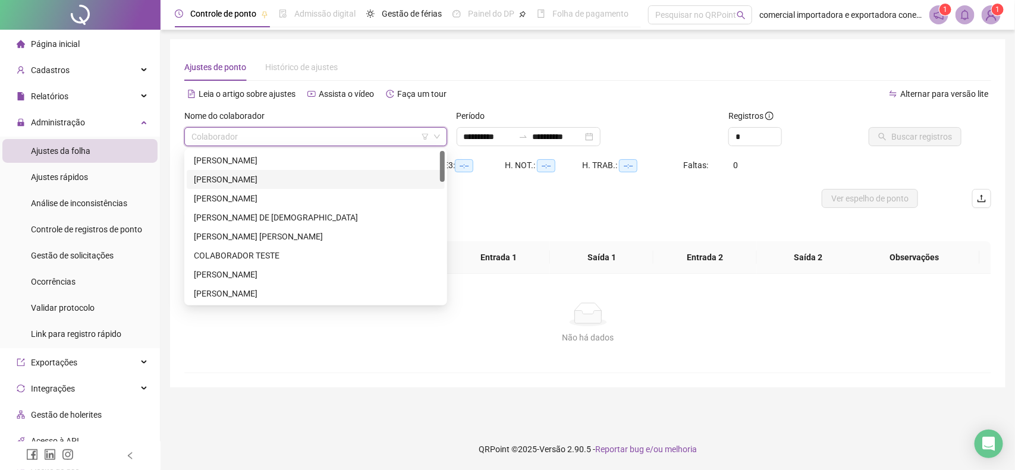
click at [211, 178] on div "[PERSON_NAME]" at bounding box center [316, 179] width 244 height 13
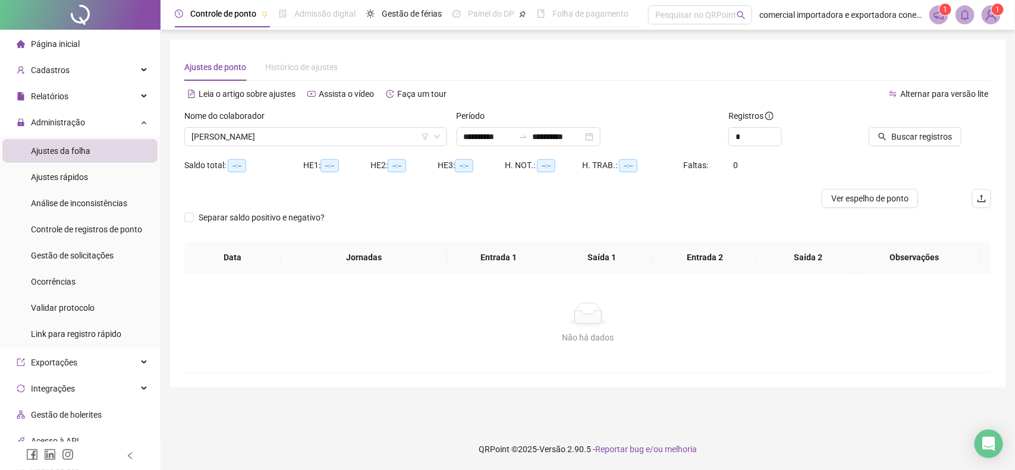
drag, startPoint x: 902, startPoint y: 140, endPoint x: 902, endPoint y: 236, distance: 95.7
click at [903, 142] on span "Buscar registros" at bounding box center [921, 136] width 61 height 13
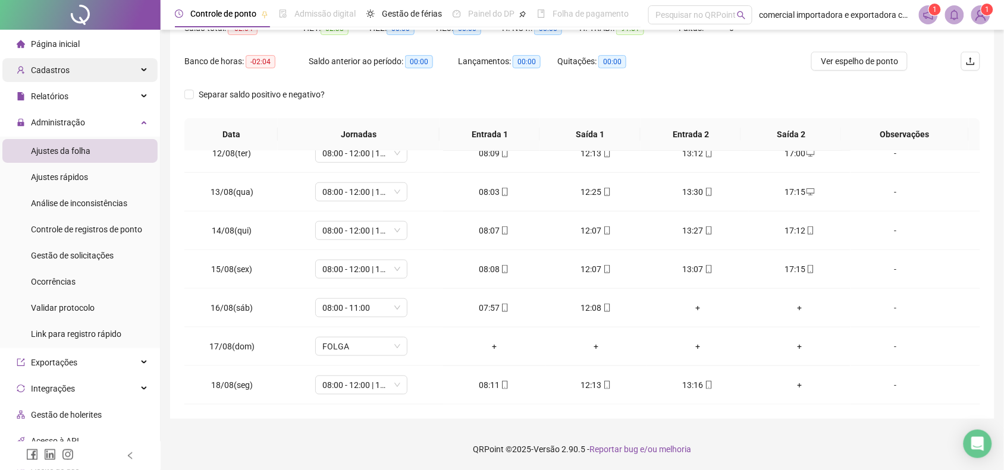
click at [106, 65] on div "Cadastros" at bounding box center [79, 70] width 155 height 24
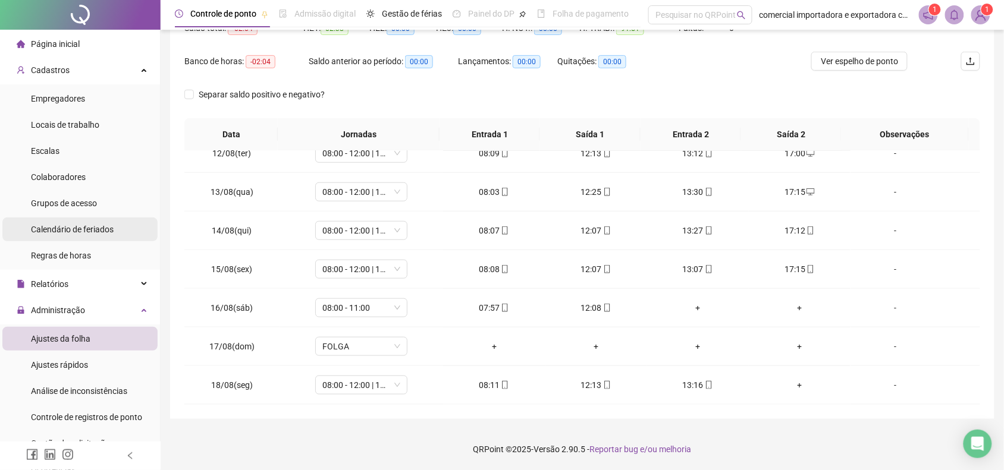
click at [76, 227] on span "Calendário de feriados" at bounding box center [72, 230] width 83 height 10
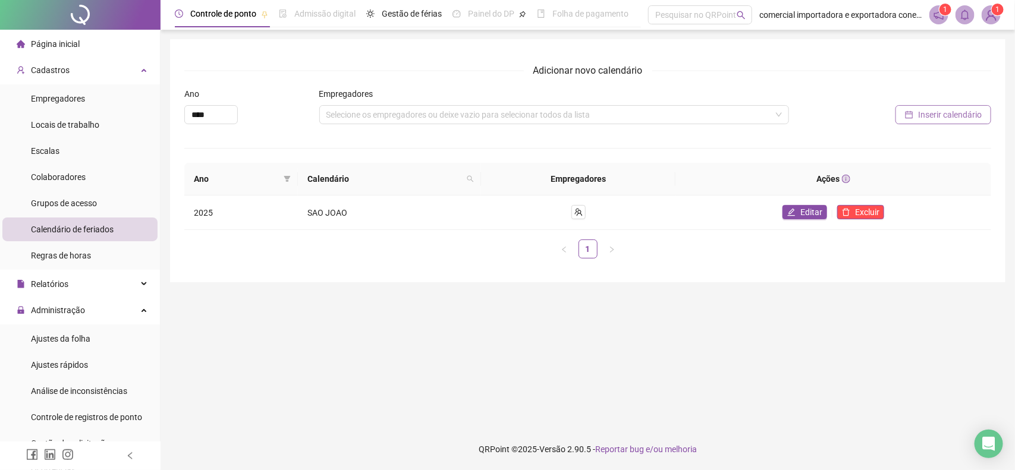
click at [955, 121] on span "Inserir calendário" at bounding box center [950, 114] width 64 height 13
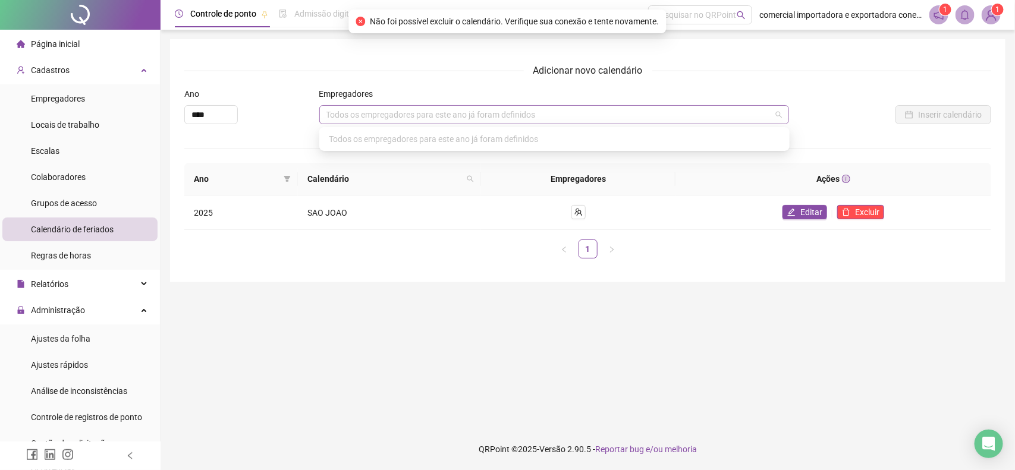
click at [369, 109] on div "Todos os empregadores para este ano já foram definidos" at bounding box center [554, 114] width 470 height 19
click at [429, 137] on div "Todos os empregadores para este ano já foram definidos" at bounding box center [555, 139] width 466 height 19
click at [450, 110] on div "Todos os empregadores para este ano já foram definidos" at bounding box center [554, 114] width 470 height 19
click at [450, 119] on div "Todos os empregadores para este ano já foram definidos" at bounding box center [554, 114] width 470 height 19
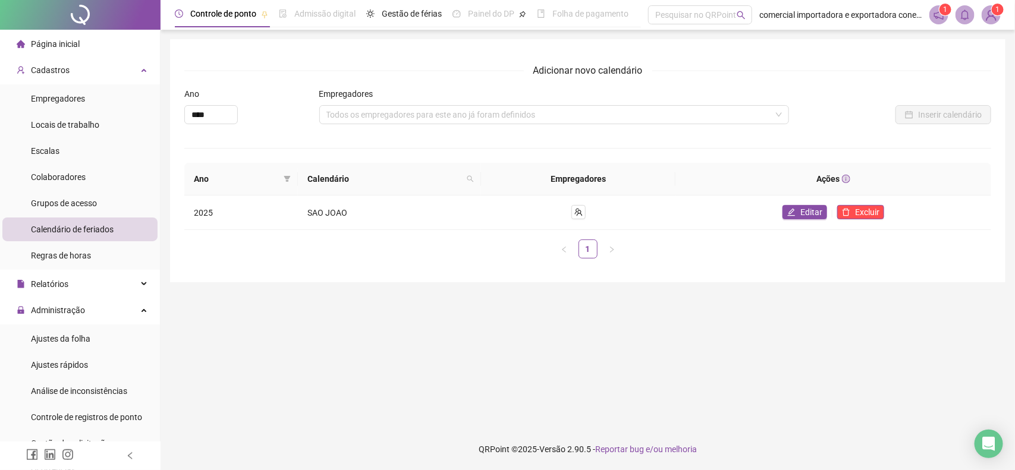
click at [849, 128] on div "Inserir calendário" at bounding box center [891, 110] width 202 height 46
click at [778, 116] on div "Todos os empregadores para este ano já foram definidos" at bounding box center [554, 114] width 470 height 19
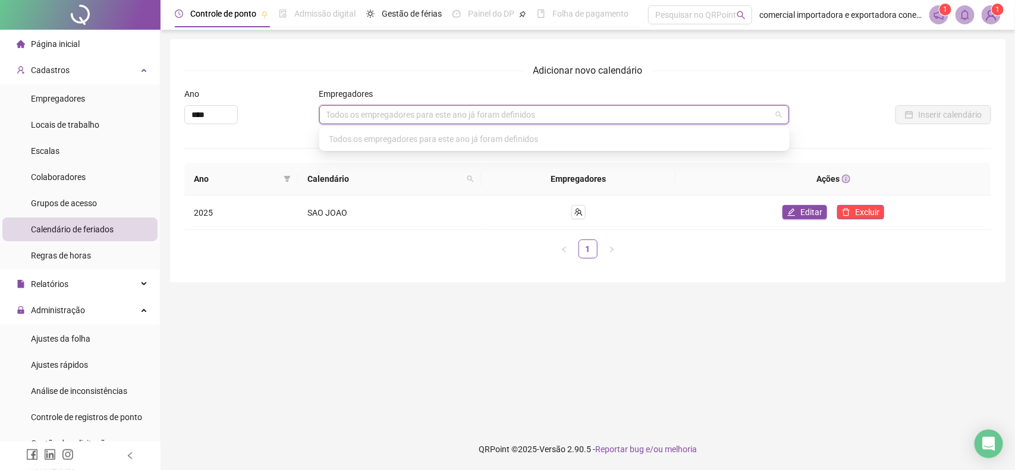
click at [577, 112] on div "Todos os empregadores para este ano já foram definidos" at bounding box center [554, 114] width 470 height 19
type input "****"
click at [488, 117] on div "Todos os empregadores para este ano já foram definidos" at bounding box center [554, 114] width 470 height 19
click at [803, 82] on div "Adicionar novo calendário Ano **** Empregadores Todos os empregadores para este…" at bounding box center [587, 165] width 807 height 205
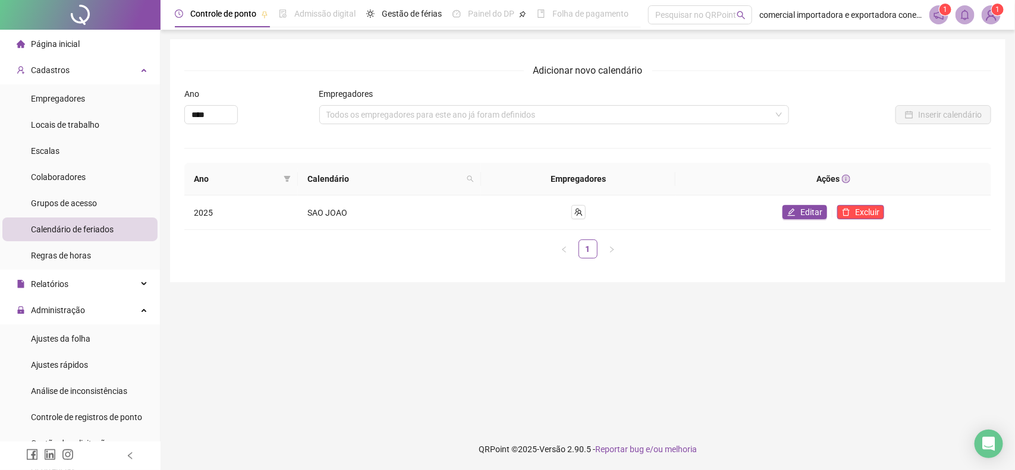
click at [626, 290] on main "Adicionar novo calendário Ano **** Empregadores Todos os empregadores para este…" at bounding box center [588, 229] width 836 height 380
drag, startPoint x: 67, startPoint y: 230, endPoint x: 240, endPoint y: 257, distance: 175.1
click at [67, 230] on span "Calendário de feriados" at bounding box center [72, 230] width 83 height 10
click at [194, 108] on input "****" at bounding box center [211, 115] width 52 height 18
click at [569, 360] on main "Adicionar novo calendário Ano **** Empregadores Todos os empregadores para este…" at bounding box center [588, 229] width 836 height 380
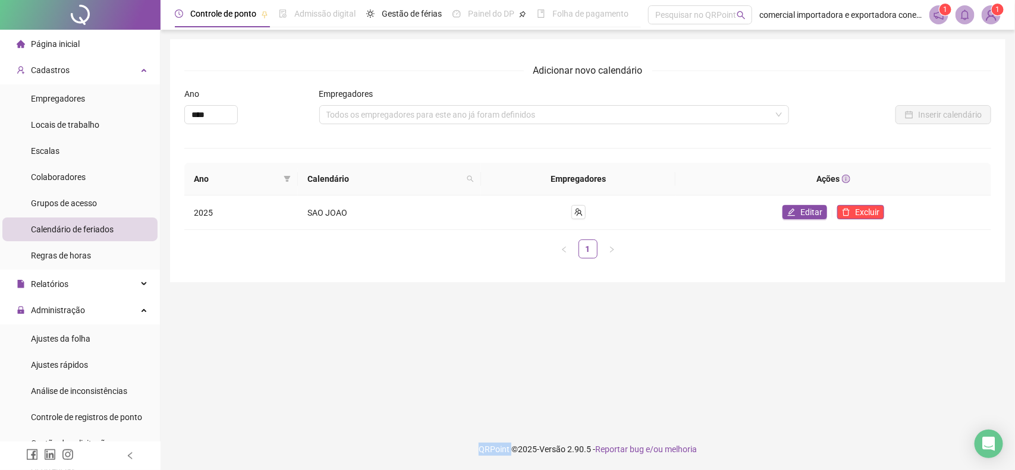
click at [569, 360] on main "Adicionar novo calendário Ano **** Empregadores Todos os empregadores para este…" at bounding box center [588, 229] width 836 height 380
drag, startPoint x: 322, startPoint y: 10, endPoint x: 326, endPoint y: 15, distance: 6.3
click at [322, 10] on span "Admissão digital" at bounding box center [324, 14] width 61 height 10
click at [387, 15] on span "Gestão de férias" at bounding box center [412, 14] width 60 height 10
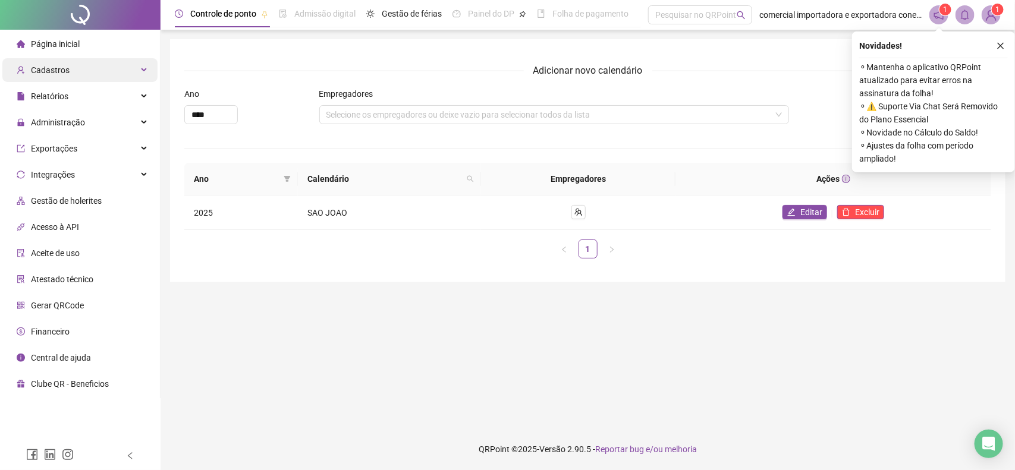
click at [63, 66] on span "Cadastros" at bounding box center [50, 70] width 39 height 10
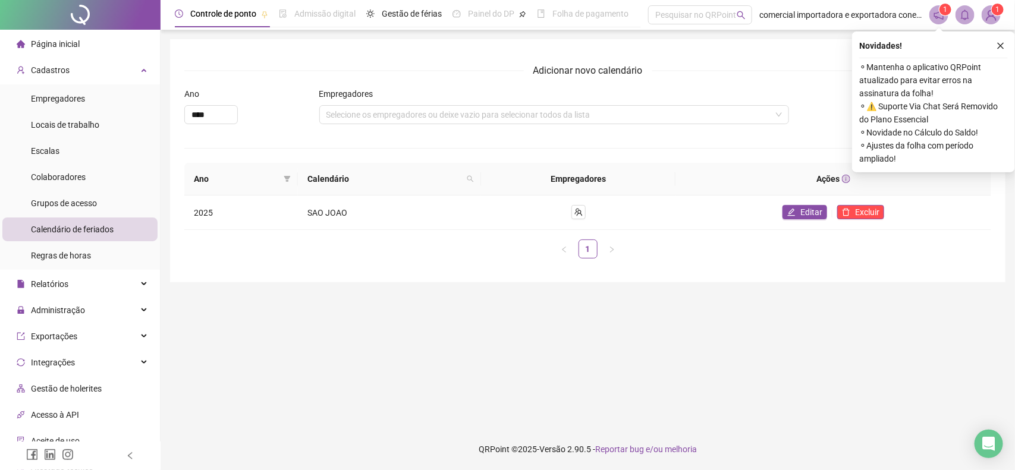
click at [104, 228] on span "Calendário de feriados" at bounding box center [72, 230] width 83 height 10
click at [1009, 45] on div "Novidades ! ⚬ Mantenha o aplicativo QRPoint atualizado para evitar erros na ass…" at bounding box center [933, 102] width 163 height 141
click at [290, 181] on icon "filter" at bounding box center [287, 179] width 7 height 6
click at [278, 230] on span "OK" at bounding box center [279, 226] width 11 height 13
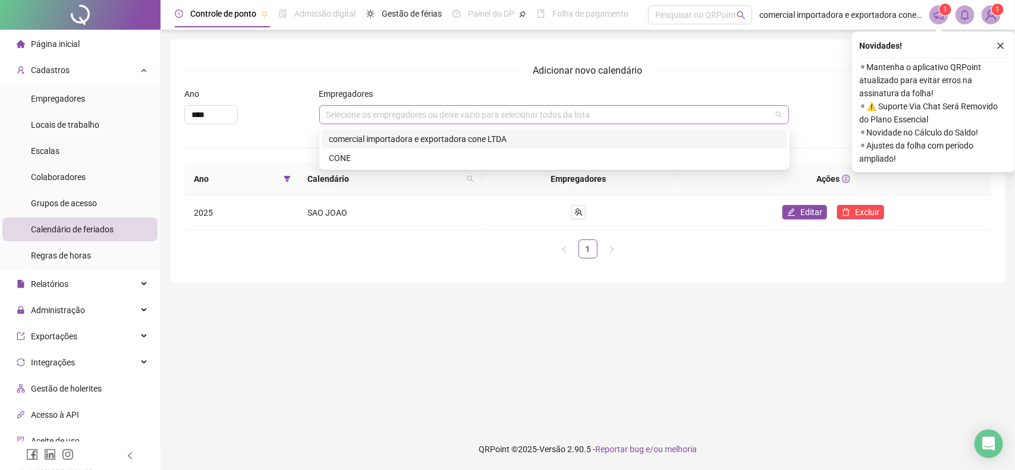
click at [458, 111] on div "Selecione os empregadores ou deixe vazio para selecionar todos da lista" at bounding box center [554, 114] width 470 height 19
click at [337, 159] on div "CONE" at bounding box center [554, 158] width 451 height 13
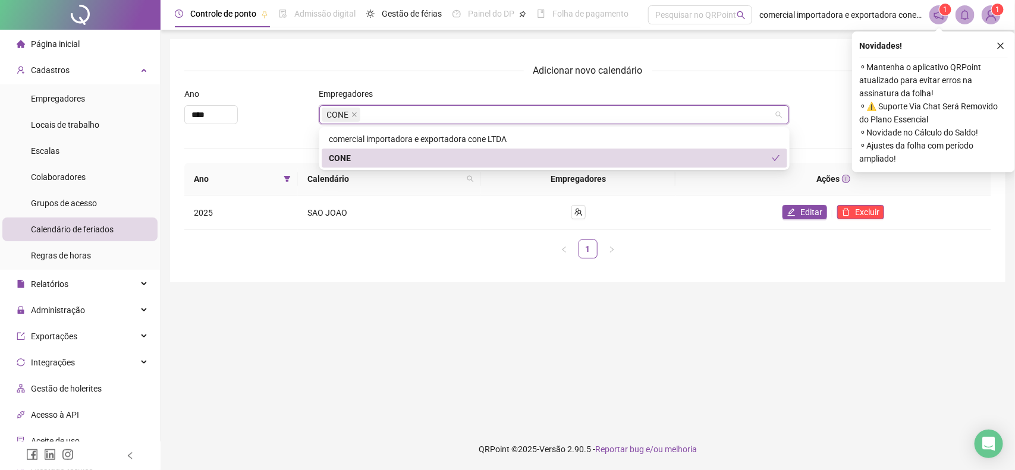
click at [595, 366] on main "Adicionar novo calendário Ano **** Empregadores CONE Inserir calendário Ano Cal…" at bounding box center [588, 229] width 836 height 380
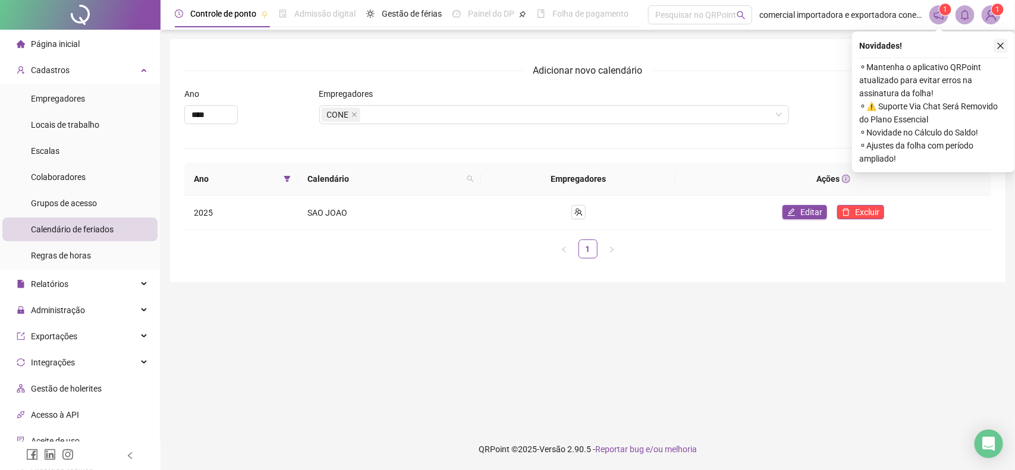
click at [995, 46] on button "button" at bounding box center [1001, 46] width 14 height 14
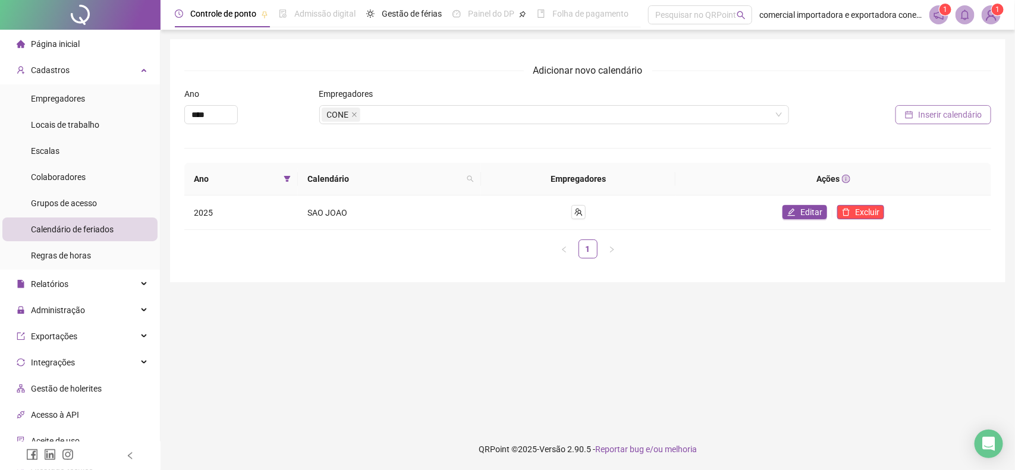
drag, startPoint x: 940, startPoint y: 120, endPoint x: 934, endPoint y: 124, distance: 7.3
click at [941, 118] on span "Inserir calendário" at bounding box center [950, 114] width 64 height 13
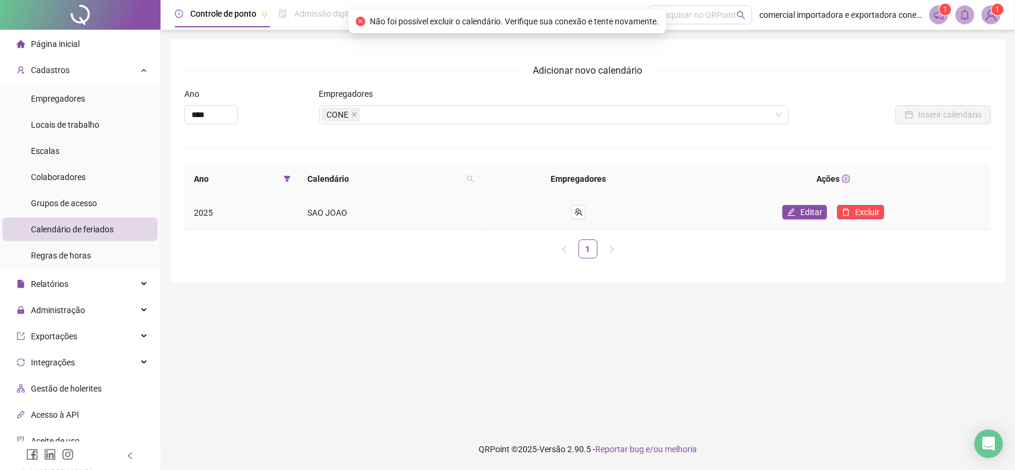
click at [461, 274] on div "Adicionar novo calendário Ano **** Empregadores CONE Inserir calendário Ano Cal…" at bounding box center [588, 160] width 836 height 243
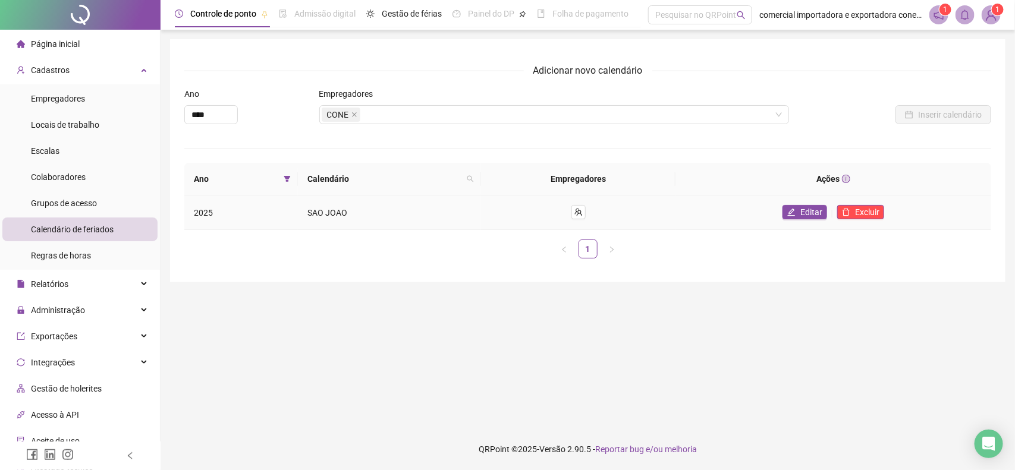
drag, startPoint x: 812, startPoint y: 212, endPoint x: 807, endPoint y: 232, distance: 20.9
click at [811, 216] on span "Editar" at bounding box center [811, 212] width 22 height 13
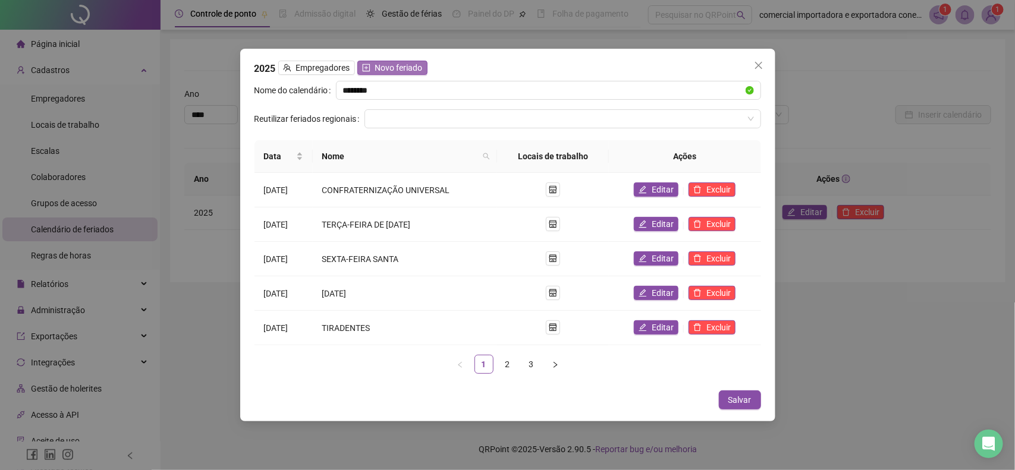
click at [421, 67] on button "Novo feriado" at bounding box center [392, 68] width 70 height 14
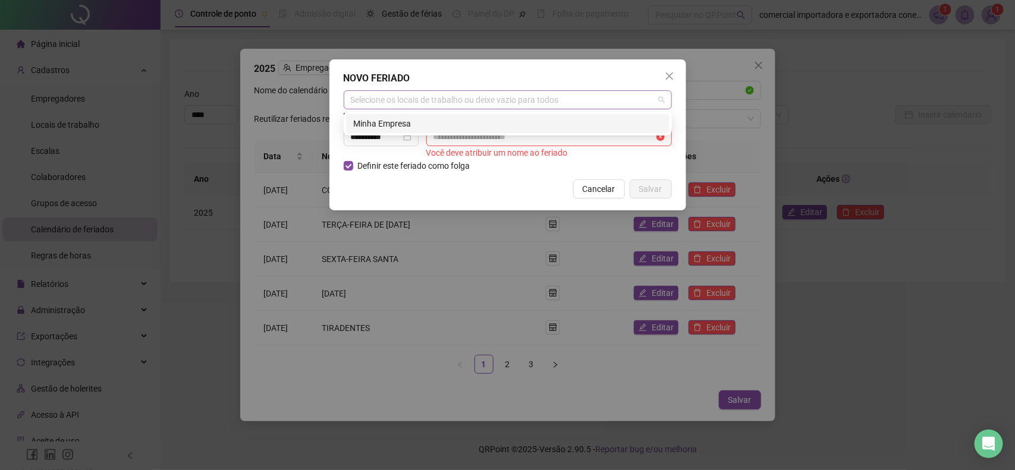
drag, startPoint x: 405, startPoint y: 93, endPoint x: 409, endPoint y: 99, distance: 6.9
click at [405, 93] on div "Selecione os locais de trabalho ou deixe vazio para todos" at bounding box center [508, 99] width 328 height 19
click at [394, 123] on div "Minha Empresa" at bounding box center [507, 123] width 309 height 13
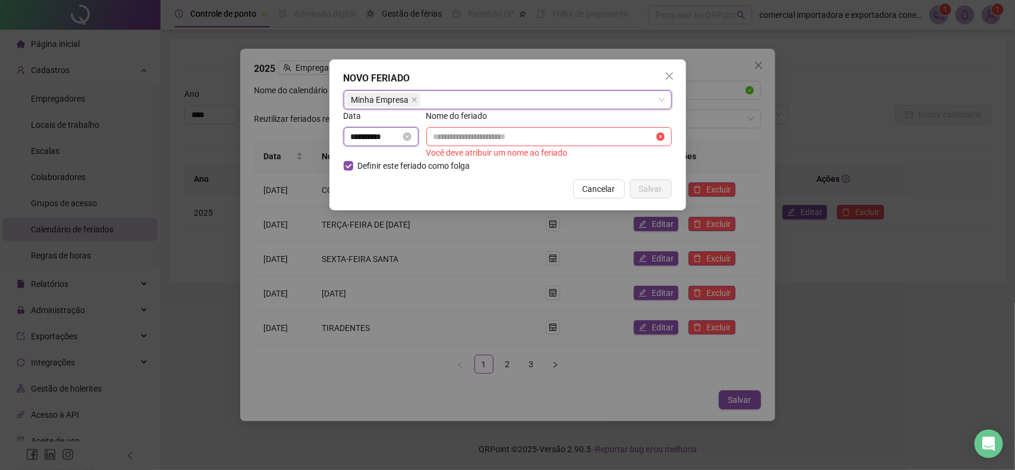
click at [397, 137] on input "**********" at bounding box center [376, 136] width 50 height 13
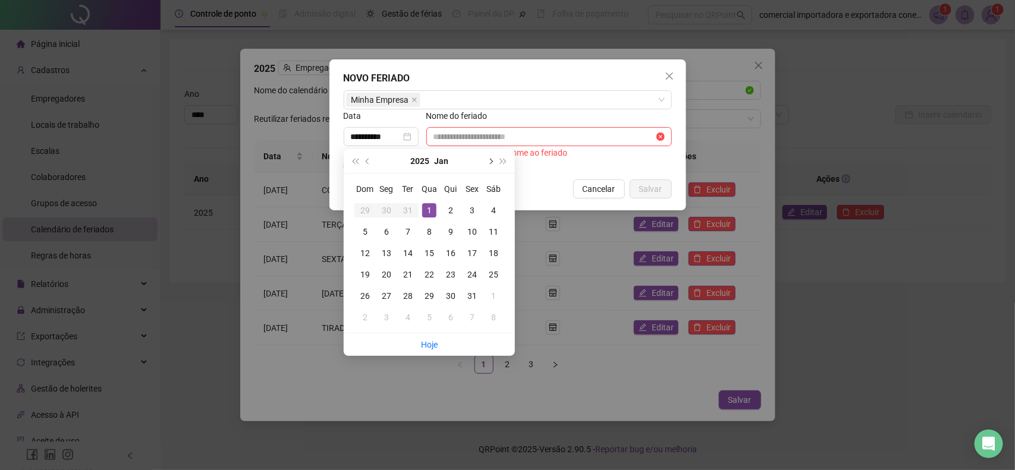
click at [488, 164] on button "next-year" at bounding box center [489, 161] width 13 height 24
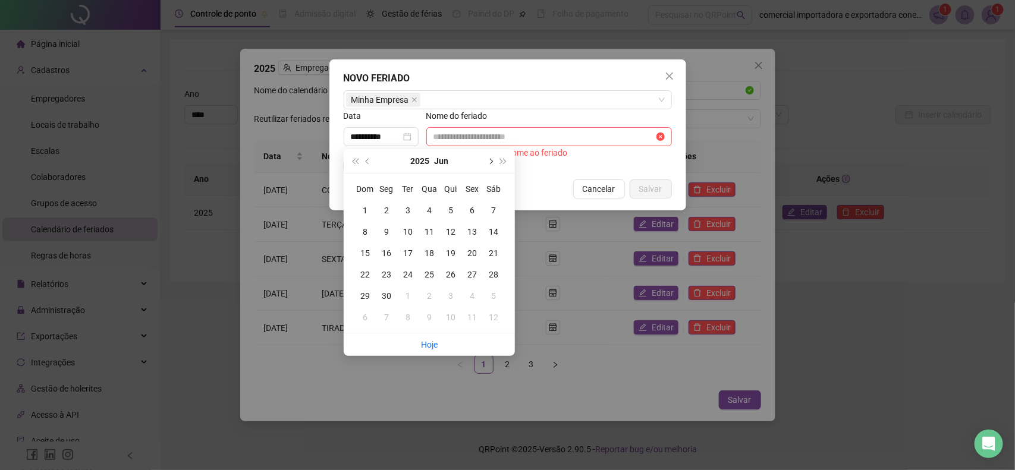
click at [488, 164] on button "next-year" at bounding box center [489, 161] width 13 height 24
click at [488, 162] on button "next-year" at bounding box center [489, 161] width 13 height 24
click at [369, 162] on span "prev-year" at bounding box center [369, 161] width 6 height 6
type input "**********"
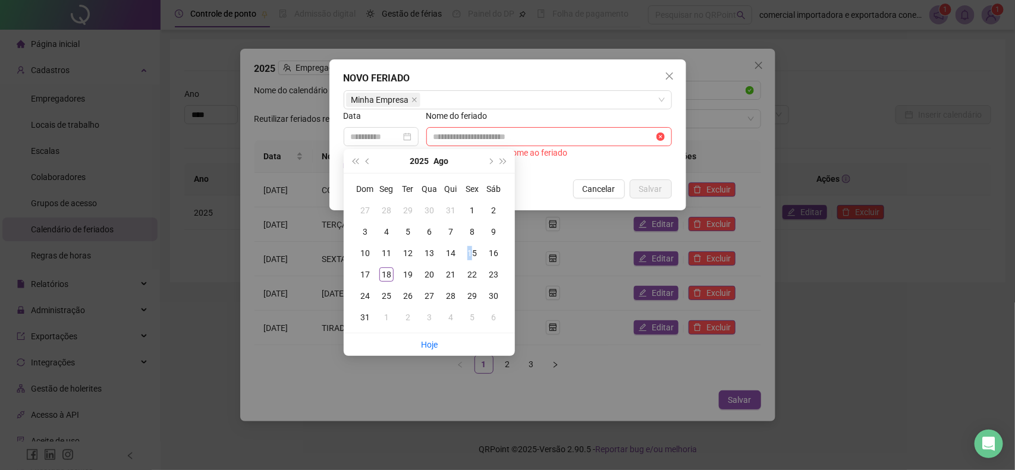
click at [471, 250] on div "15" at bounding box center [472, 253] width 14 height 14
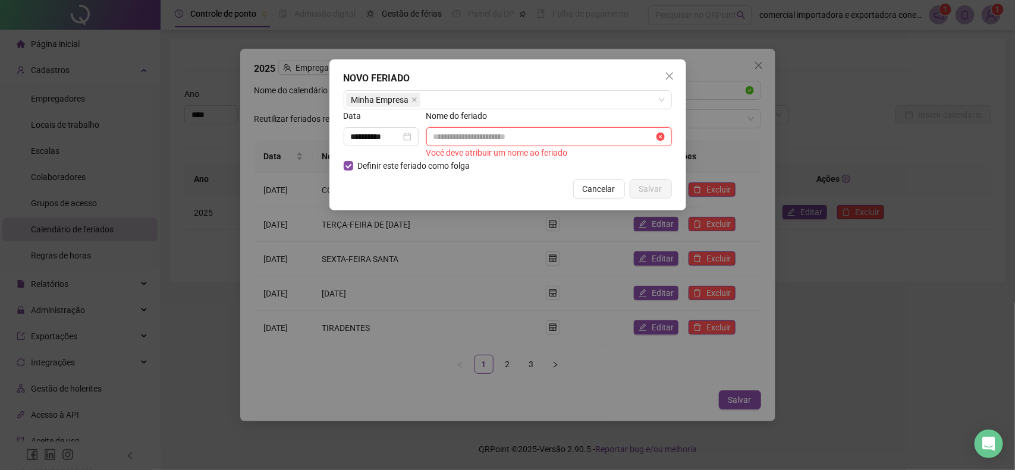
click at [517, 135] on input "text" at bounding box center [544, 136] width 221 height 13
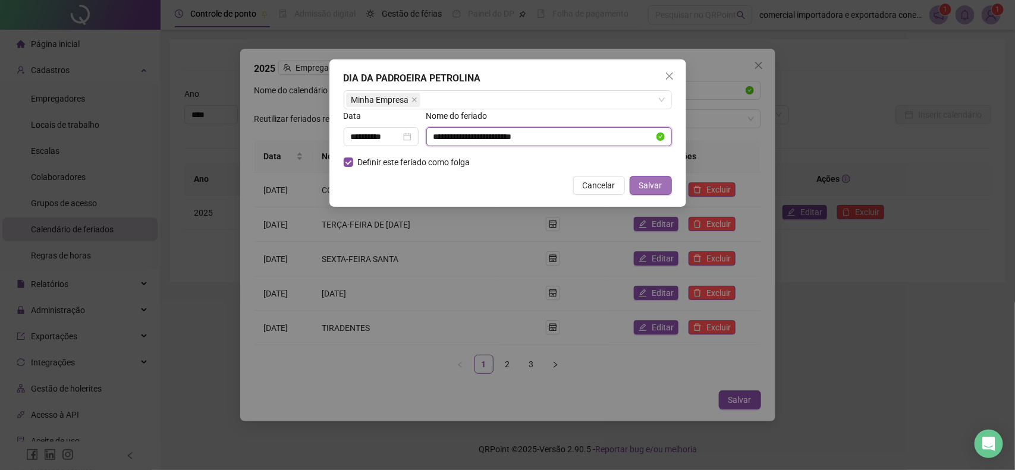
type input "**********"
click at [645, 183] on span "Salvar" at bounding box center [650, 185] width 23 height 13
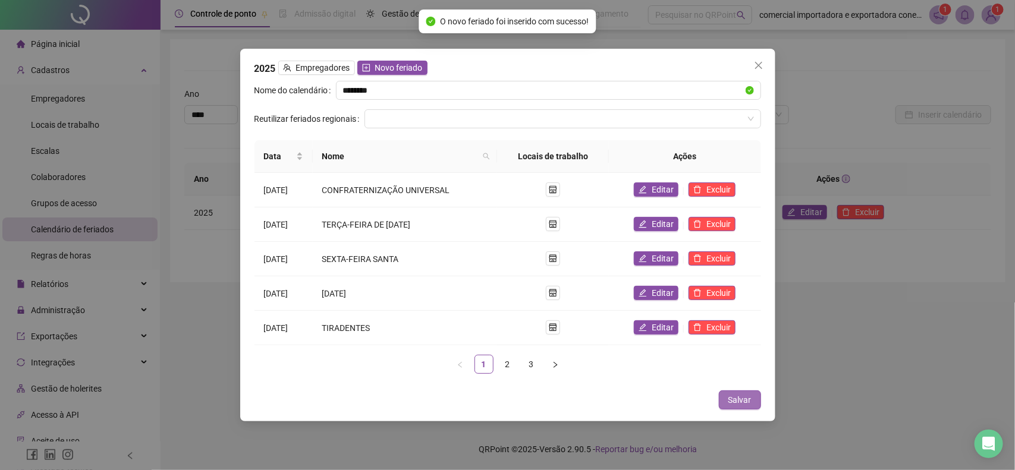
click at [738, 403] on span "Salvar" at bounding box center [739, 400] width 23 height 13
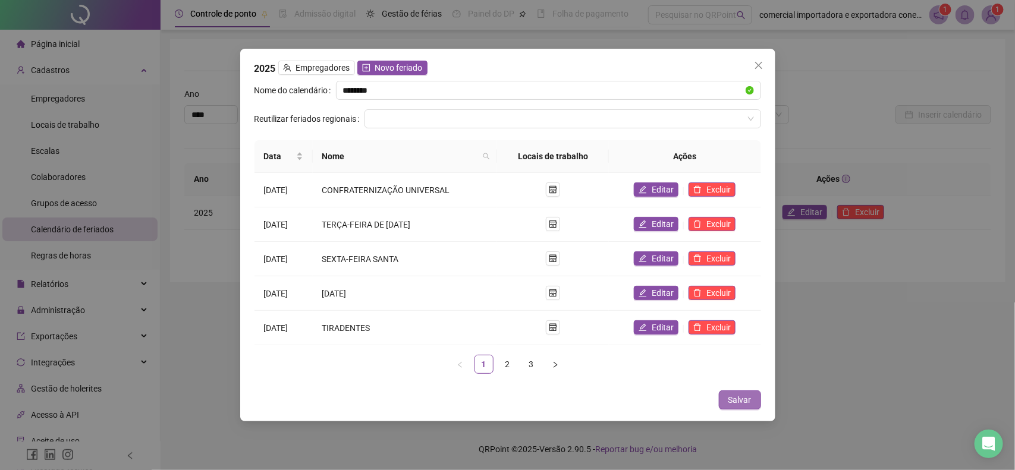
click at [743, 397] on span "Salvar" at bounding box center [739, 400] width 23 height 13
click at [761, 67] on icon "close" at bounding box center [759, 66] width 10 height 10
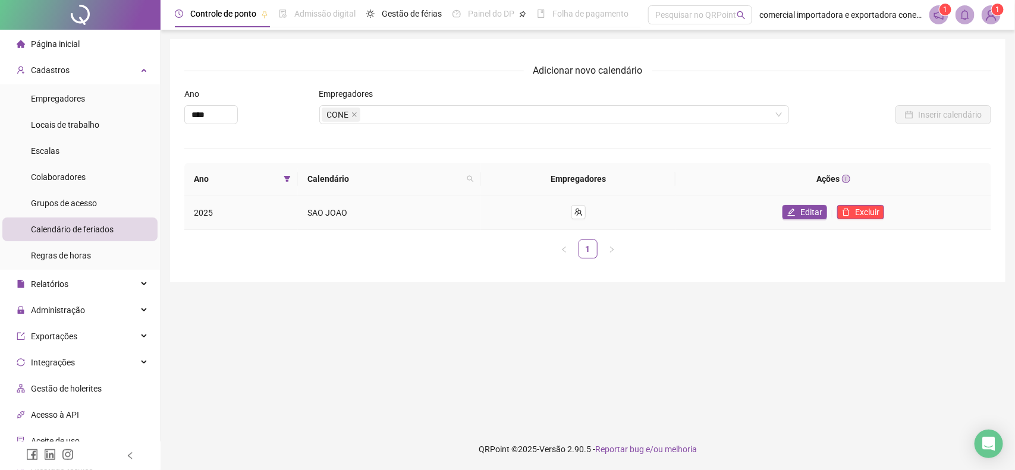
click at [808, 222] on td "Editar Excluir" at bounding box center [834, 213] width 316 height 34
click at [798, 209] on button "Editar" at bounding box center [805, 212] width 45 height 14
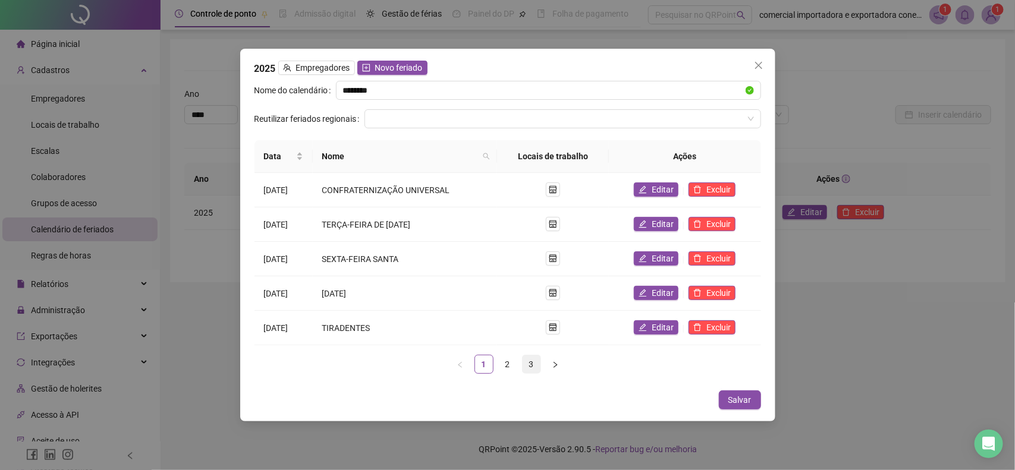
click at [530, 369] on link "3" at bounding box center [532, 365] width 18 height 18
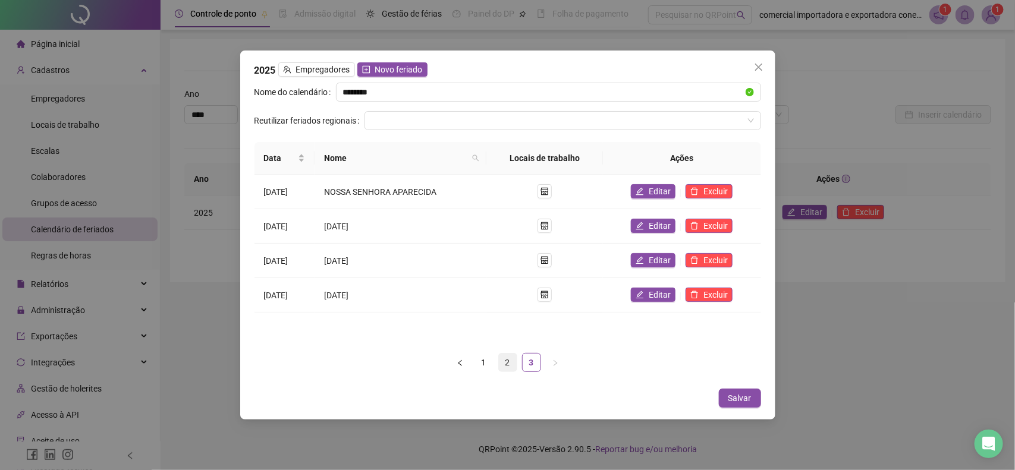
click at [506, 366] on link "2" at bounding box center [508, 363] width 18 height 18
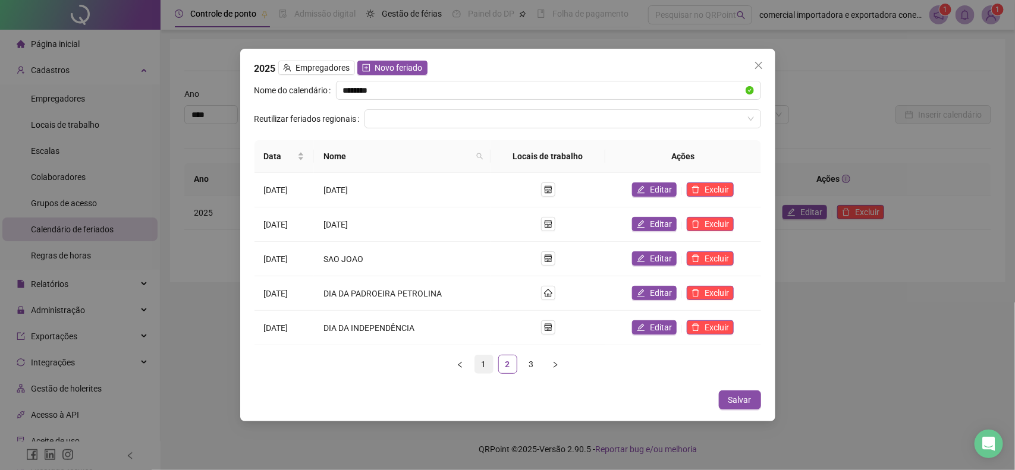
click at [479, 368] on link "1" at bounding box center [484, 365] width 18 height 18
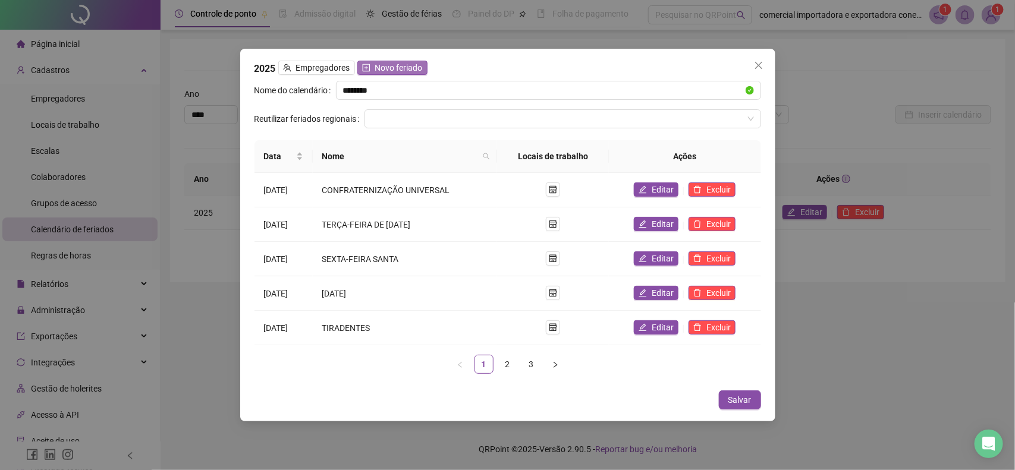
click at [401, 68] on span "Novo feriado" at bounding box center [399, 67] width 48 height 13
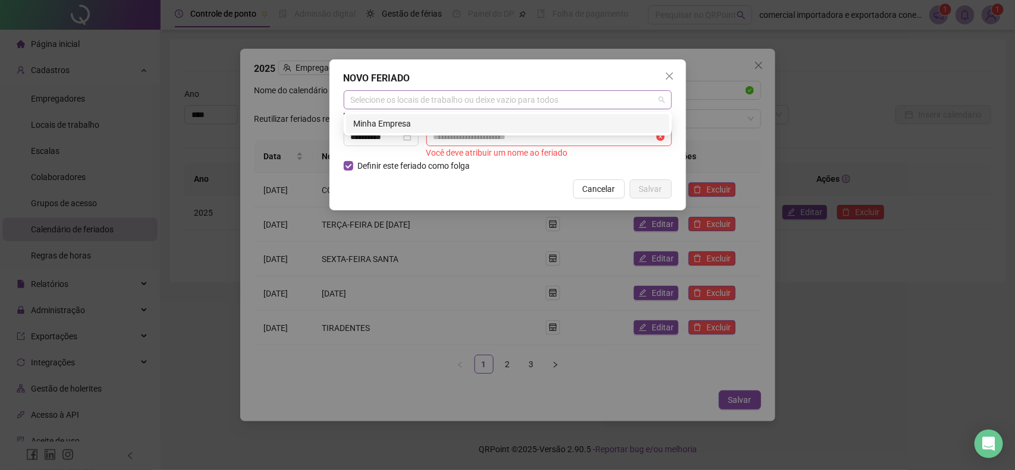
click at [401, 101] on div "Selecione os locais de trabalho ou deixe vazio para todos" at bounding box center [508, 99] width 328 height 19
click at [381, 125] on div "Minha Empresa" at bounding box center [507, 123] width 309 height 13
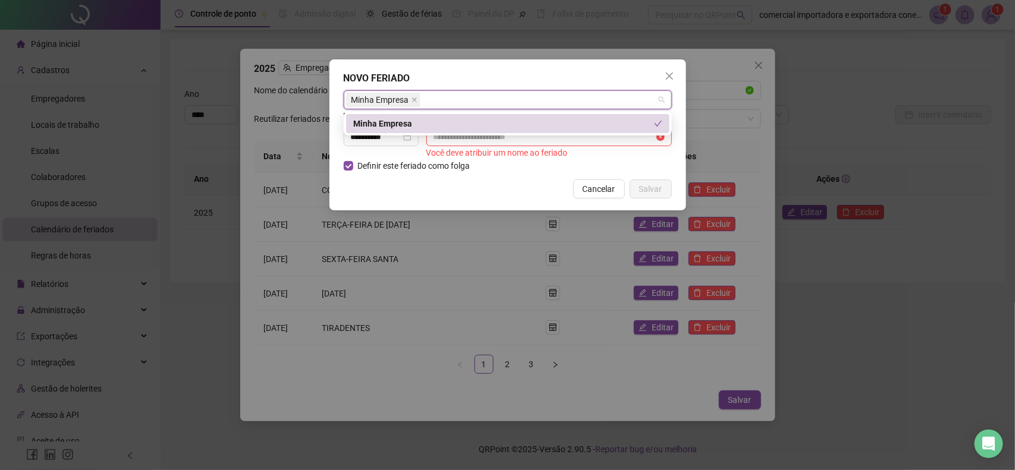
click at [407, 125] on div "Minha Empresa" at bounding box center [503, 123] width 301 height 13
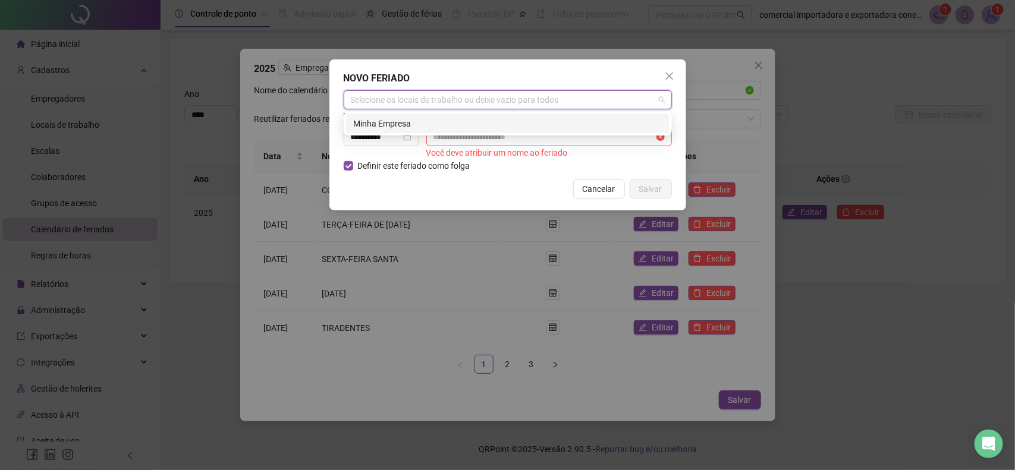
click at [408, 129] on div "Minha Empresa" at bounding box center [507, 123] width 309 height 13
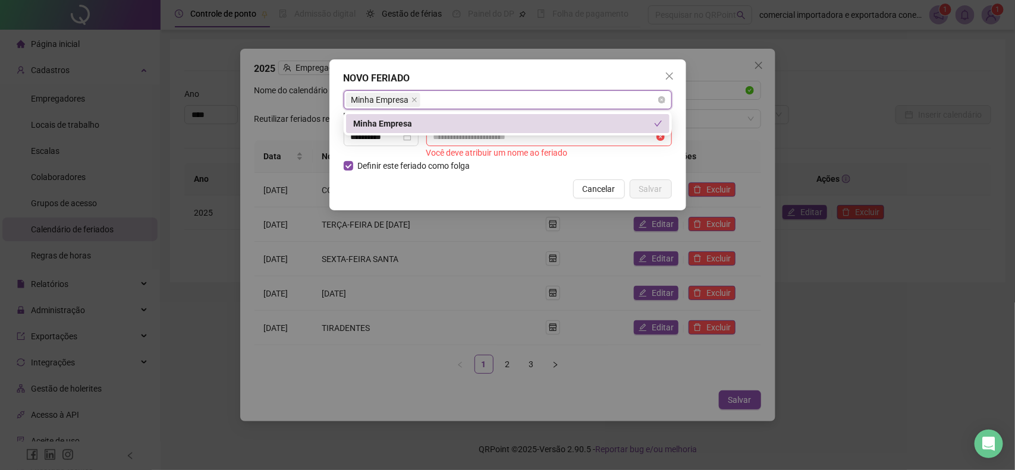
click at [475, 92] on div "Minha Empresa" at bounding box center [508, 99] width 328 height 19
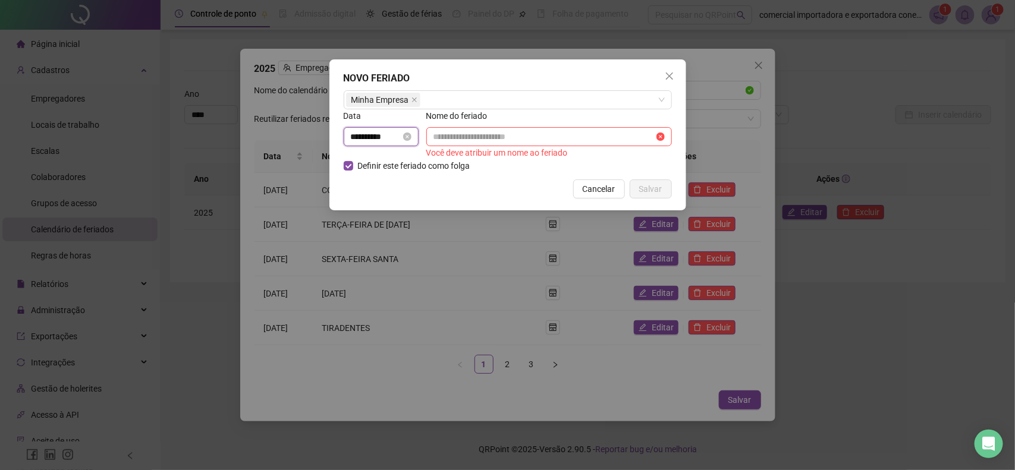
click at [376, 135] on input "**********" at bounding box center [376, 136] width 50 height 13
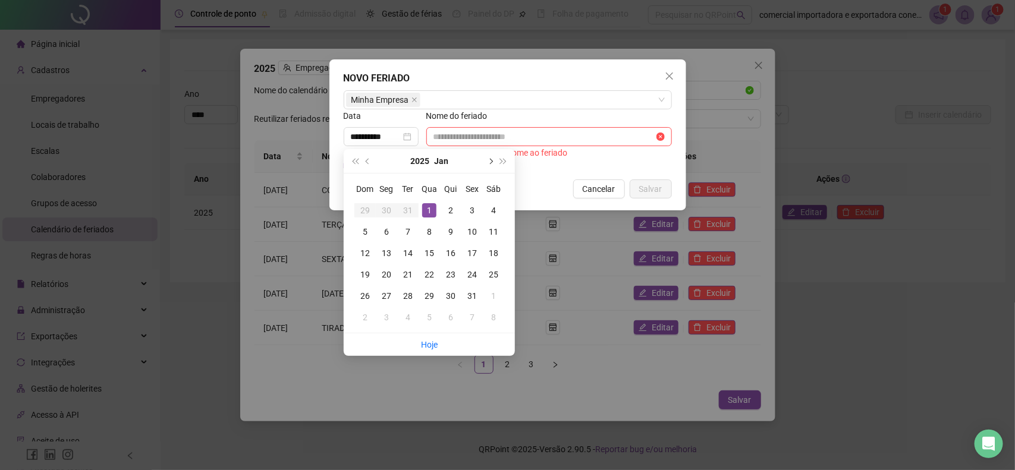
click at [491, 164] on button "next-year" at bounding box center [489, 161] width 13 height 24
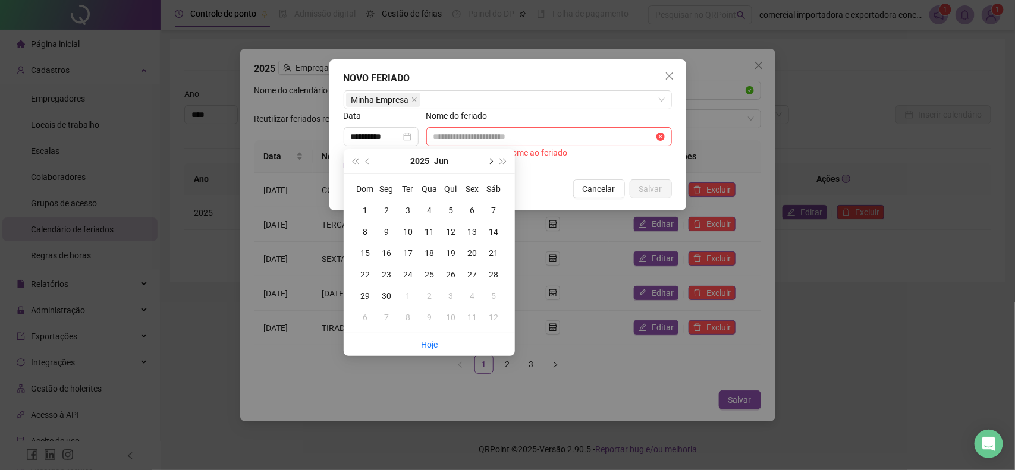
click at [491, 164] on button "next-year" at bounding box center [489, 161] width 13 height 24
type input "**********"
drag, startPoint x: 476, startPoint y: 253, endPoint x: 491, endPoint y: 259, distance: 16.2
click at [476, 253] on div "15" at bounding box center [472, 253] width 14 height 14
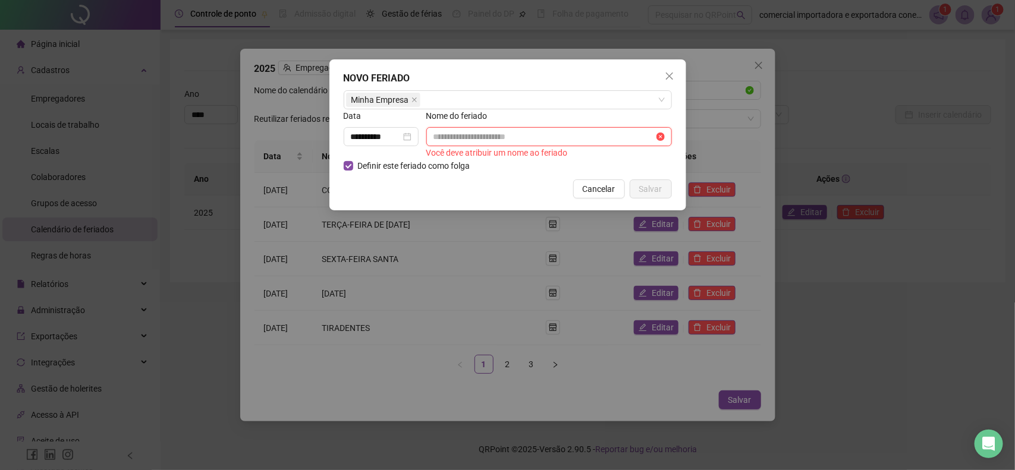
click at [492, 134] on input "text" at bounding box center [544, 136] width 221 height 13
type input "**********"
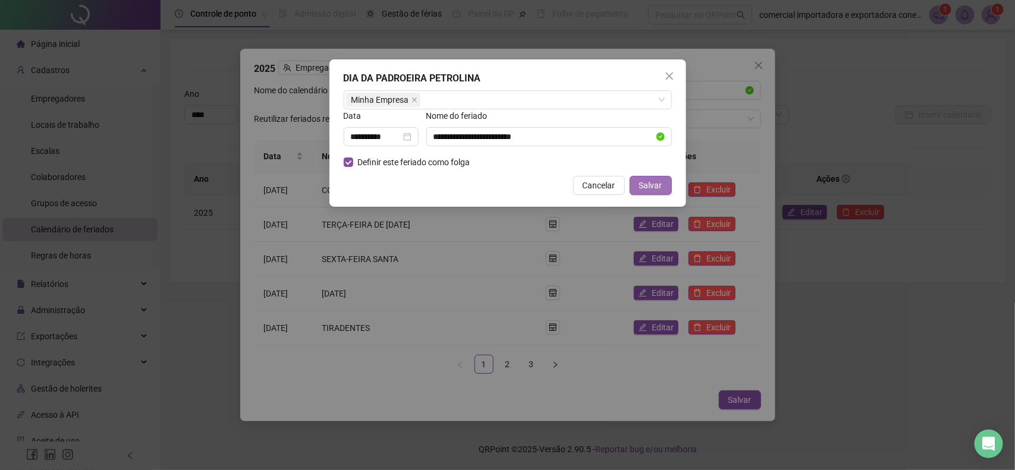
click at [647, 185] on span "Salvar" at bounding box center [650, 185] width 23 height 13
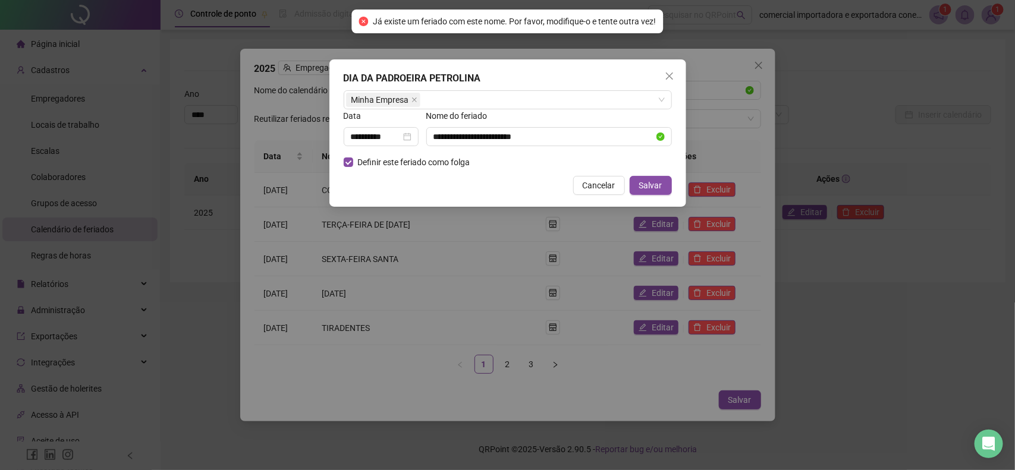
drag, startPoint x: 671, startPoint y: 73, endPoint x: 750, endPoint y: 255, distance: 197.9
click at [673, 73] on icon "close" at bounding box center [670, 76] width 10 height 10
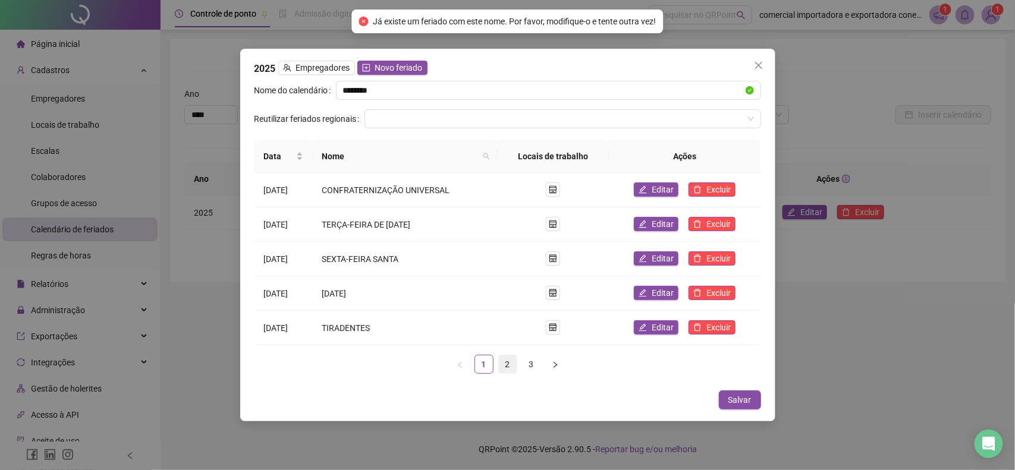
click at [503, 365] on link "2" at bounding box center [508, 365] width 18 height 18
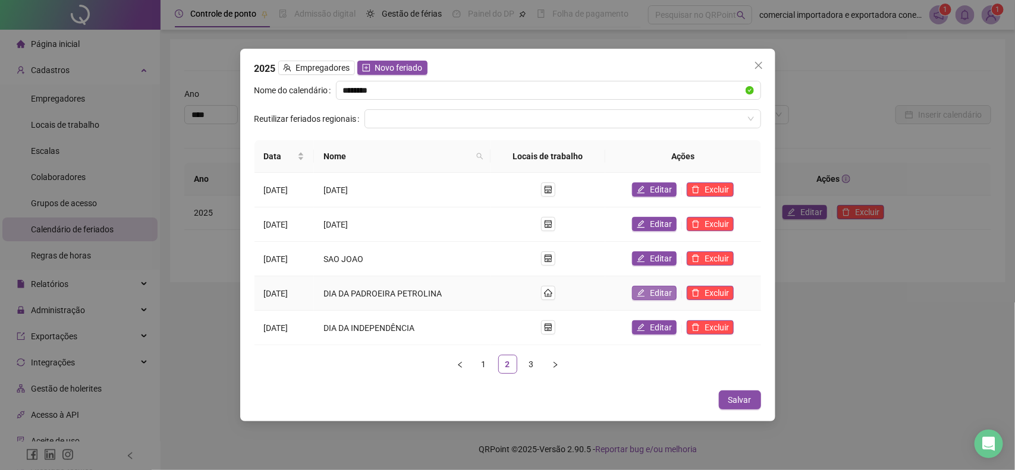
click at [649, 288] on button "Editar" at bounding box center [654, 293] width 45 height 14
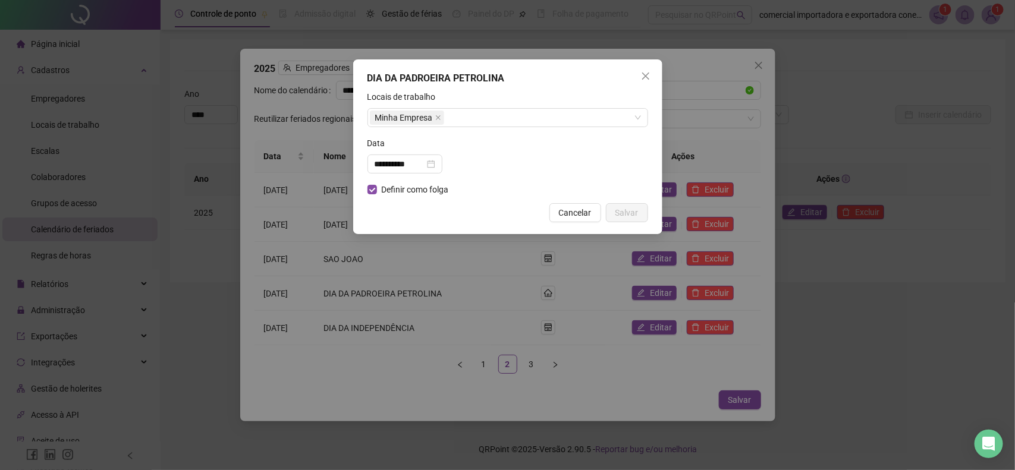
drag, startPoint x: 645, startPoint y: 75, endPoint x: 652, endPoint y: 117, distance: 42.8
click at [643, 75] on icon "close" at bounding box center [646, 76] width 10 height 10
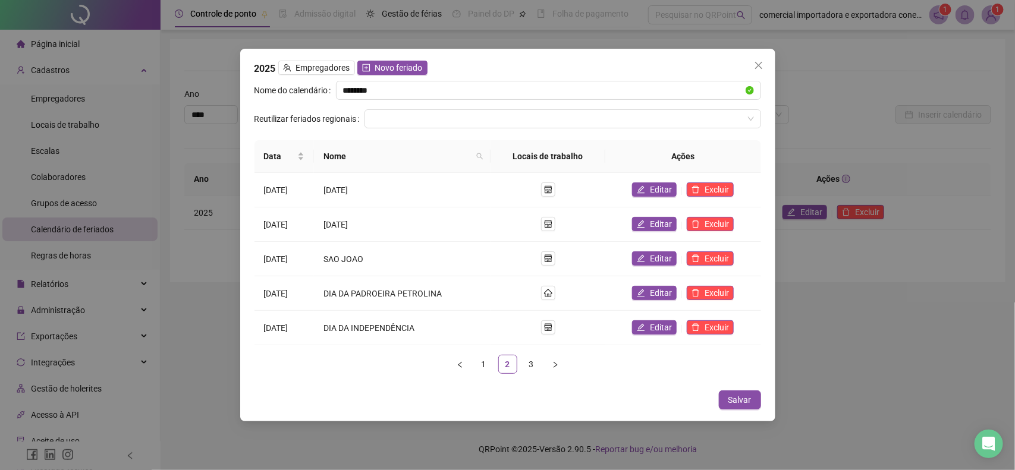
drag, startPoint x: 753, startPoint y: 64, endPoint x: 730, endPoint y: 87, distance: 33.6
click at [752, 65] on span "Close" at bounding box center [758, 66] width 19 height 10
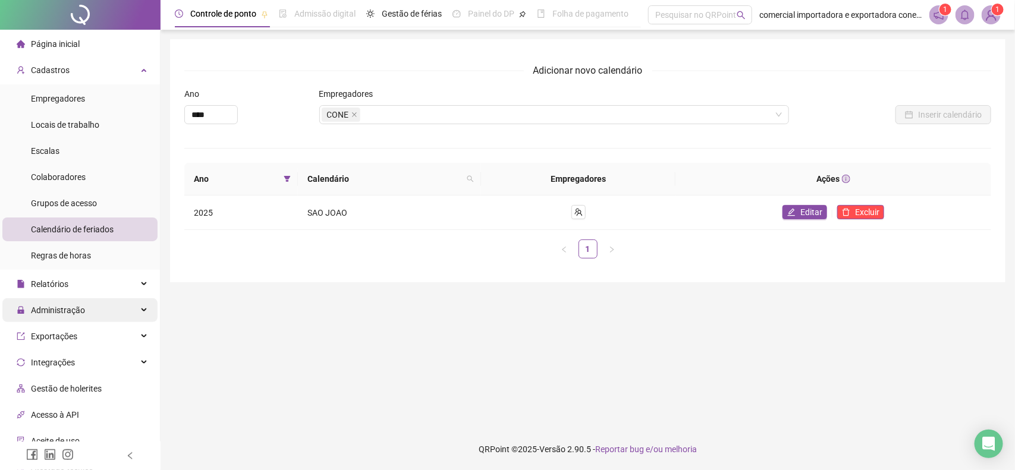
click at [55, 314] on span "Administração" at bounding box center [58, 311] width 54 height 10
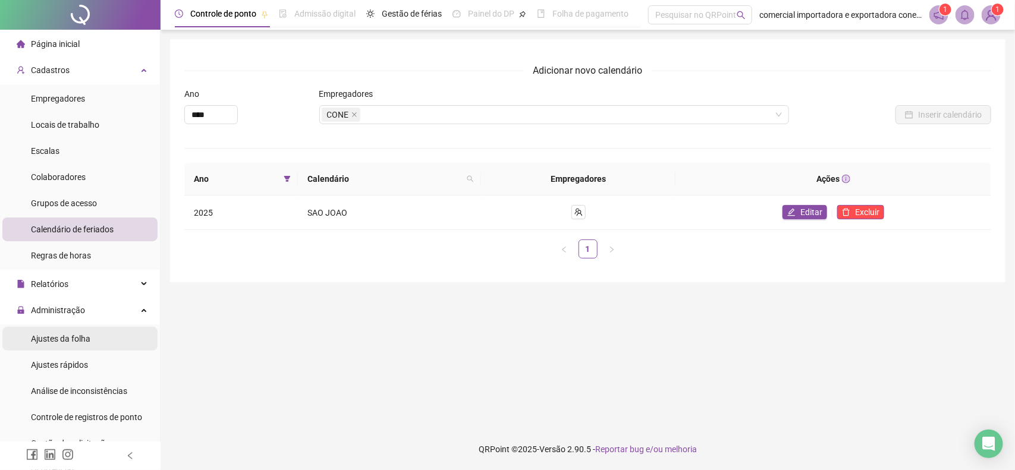
click at [63, 340] on span "Ajustes da folha" at bounding box center [60, 339] width 59 height 10
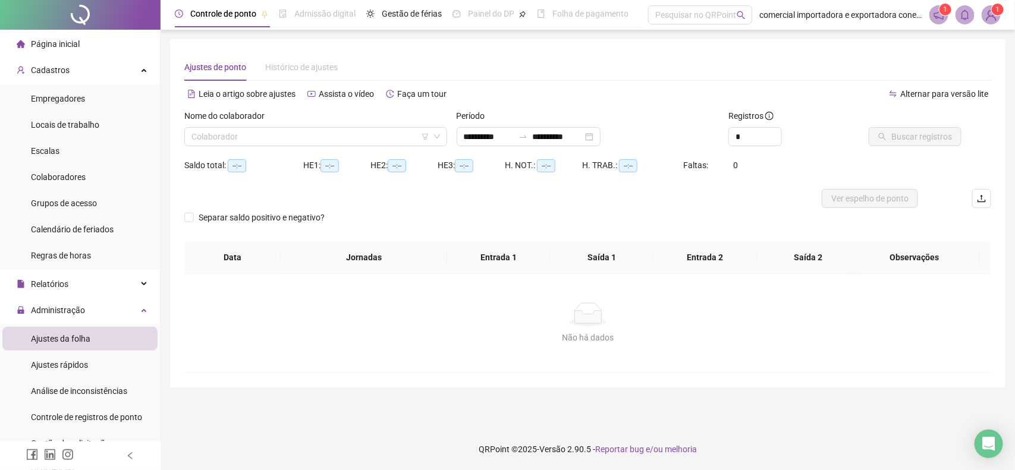
type input "**********"
click at [210, 140] on input "search" at bounding box center [310, 137] width 238 height 18
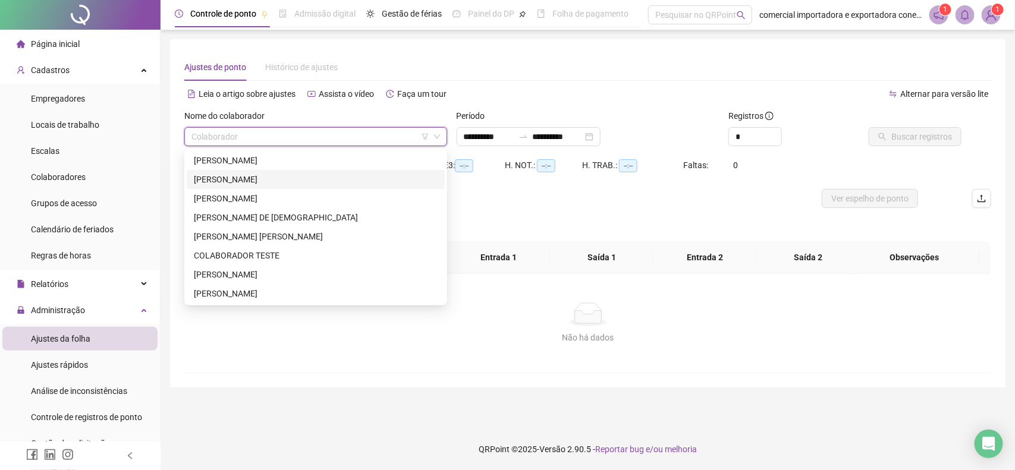
click at [240, 180] on div "[PERSON_NAME]" at bounding box center [316, 179] width 244 height 13
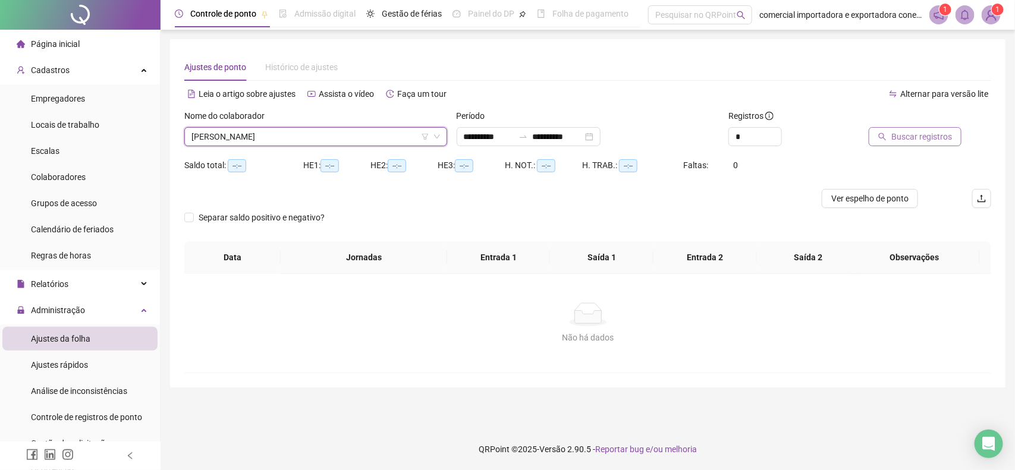
click at [907, 140] on span "Buscar registros" at bounding box center [921, 136] width 61 height 13
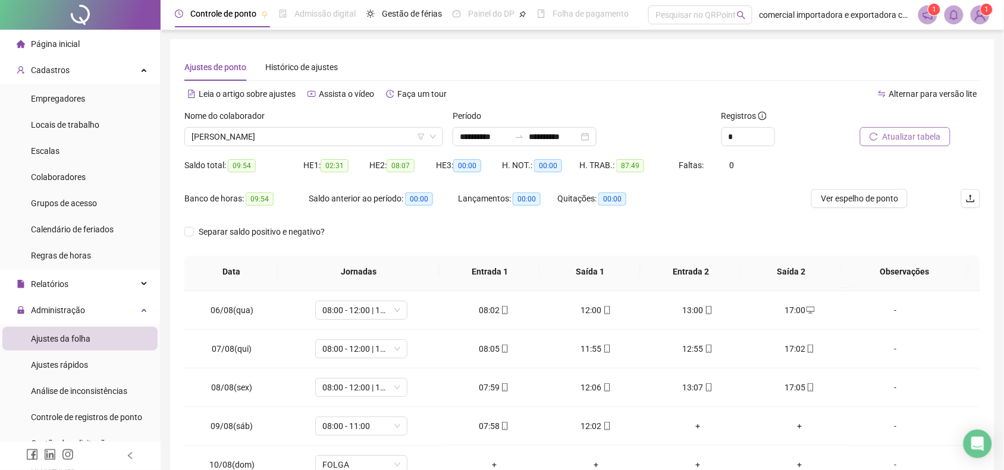
scroll to position [223, 0]
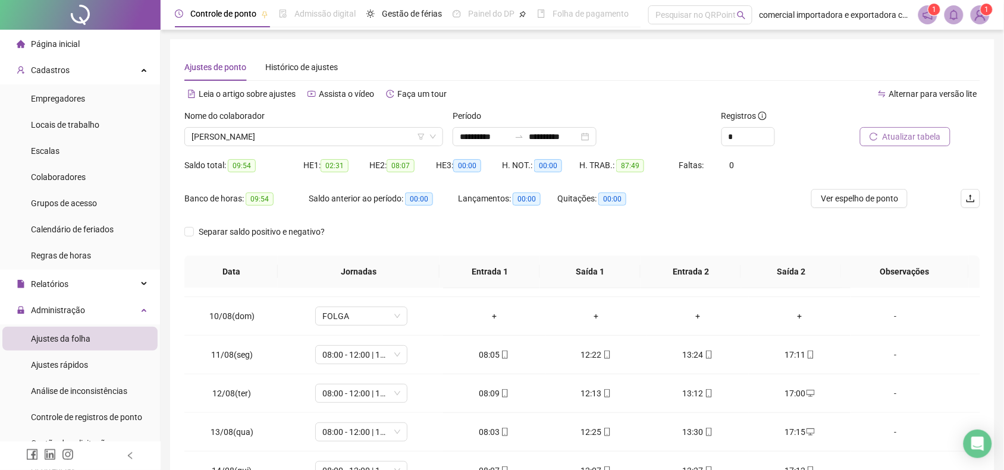
click at [916, 134] on span "Atualizar tabela" at bounding box center [912, 136] width 58 height 13
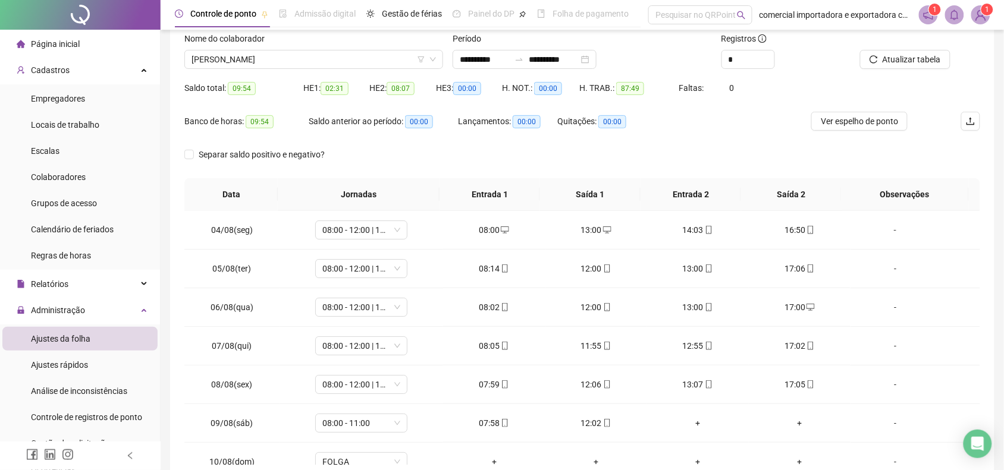
scroll to position [0, 0]
